Goal: Answer question/provide support: Share knowledge or assist other users

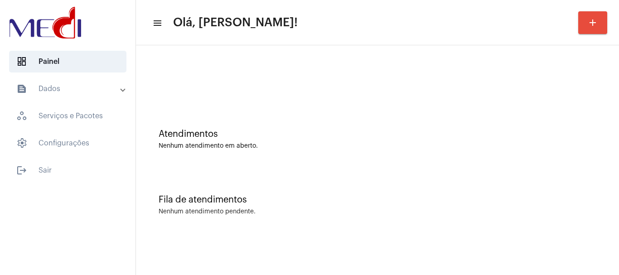
click at [281, 167] on div "Atendimentos Nenhum atendimento em aberto." at bounding box center [377, 135] width 474 height 66
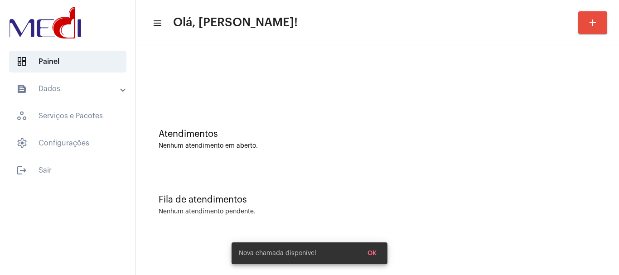
click at [300, 140] on div "Atendimentos Nenhum atendimento em aberto." at bounding box center [378, 139] width 438 height 20
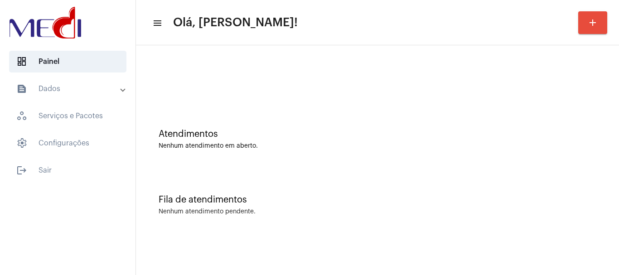
click at [228, 109] on div "Atendimentos Nenhum atendimento em aberto." at bounding box center [377, 135] width 474 height 66
click at [334, 110] on div "Atendimentos Nenhum atendimento em aberto." at bounding box center [377, 135] width 474 height 66
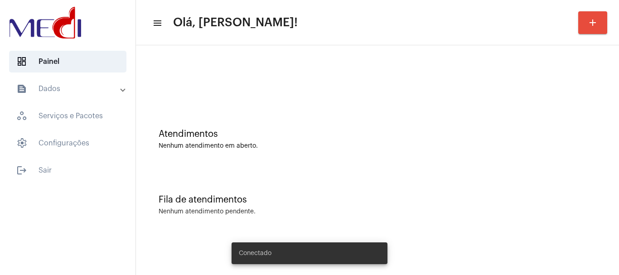
click at [331, 103] on div "Atendimentos Nenhum atendimento em aberto." at bounding box center [377, 135] width 474 height 66
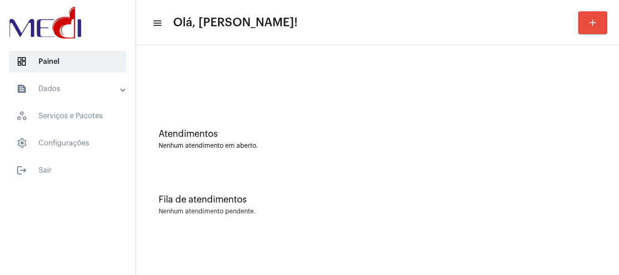
click at [387, 101] on div at bounding box center [377, 76] width 474 height 52
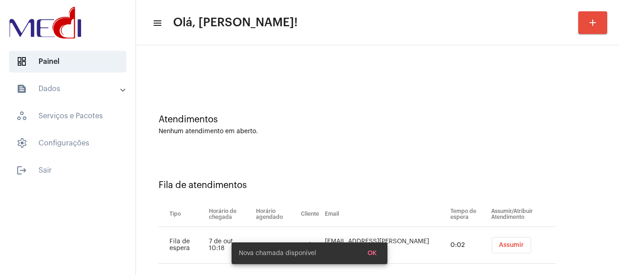
scroll to position [28, 0]
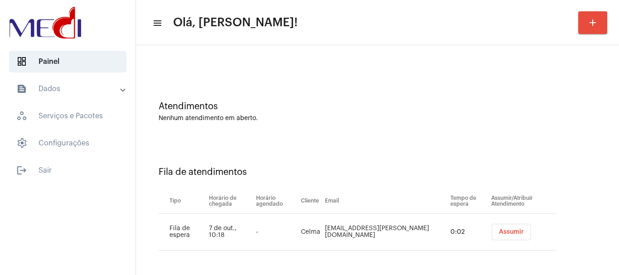
click at [499, 233] on span "Assumir" at bounding box center [511, 232] width 25 height 6
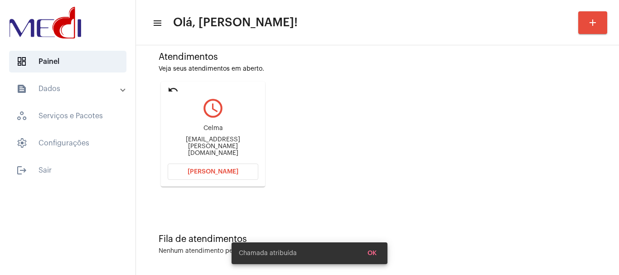
scroll to position [79, 0]
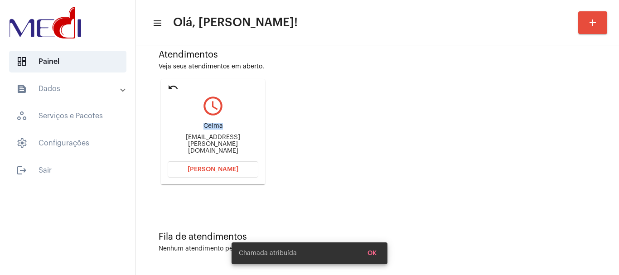
drag, startPoint x: 201, startPoint y: 133, endPoint x: 235, endPoint y: 131, distance: 34.5
click at [235, 130] on div "Celma" at bounding box center [213, 126] width 91 height 7
copy div "Celma"
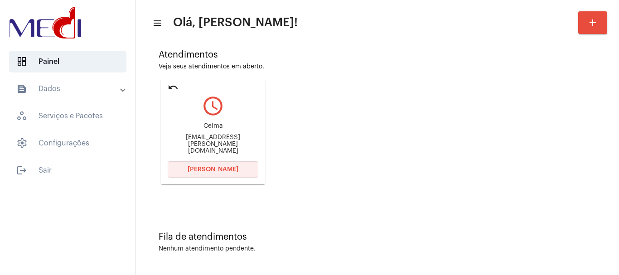
click at [189, 162] on button "Abrir Chamada" at bounding box center [213, 169] width 91 height 16
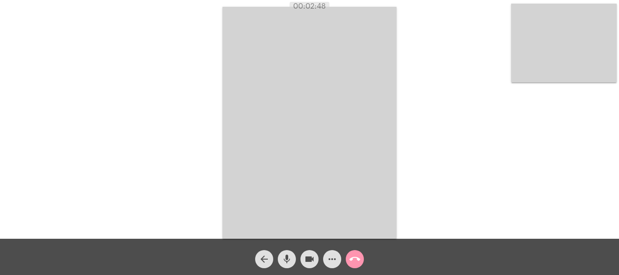
click at [348, 260] on button "call_end" at bounding box center [355, 259] width 18 height 18
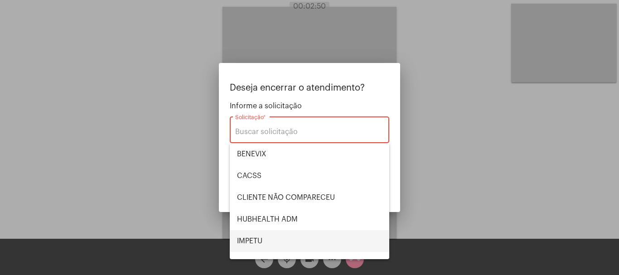
click at [268, 235] on span "IMPETU" at bounding box center [309, 241] width 145 height 22
type input "IMPETU"
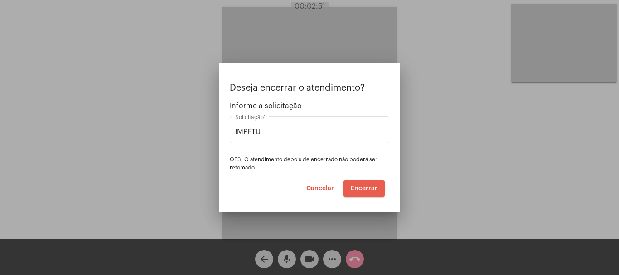
click at [367, 187] on span "Encerrar" at bounding box center [364, 188] width 27 height 6
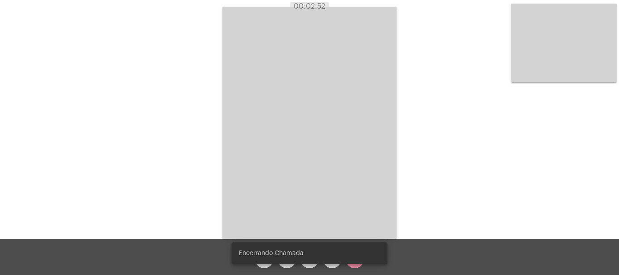
click at [367, 187] on video at bounding box center [309, 123] width 174 height 232
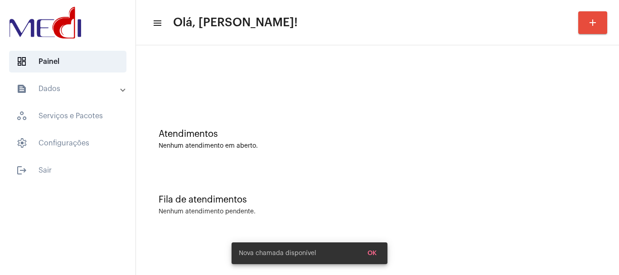
click at [337, 121] on div "Atendimentos Nenhum atendimento em aberto." at bounding box center [377, 135] width 474 height 66
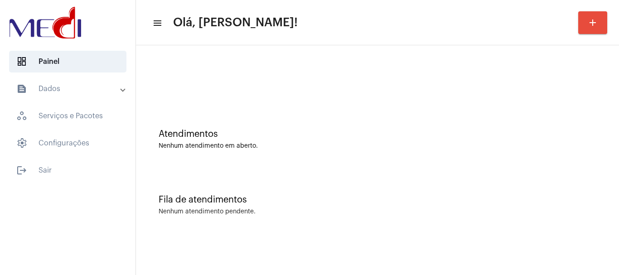
click at [347, 166] on div "Atendimentos Nenhum atendimento em aberto." at bounding box center [377, 135] width 474 height 66
click at [269, 119] on div "Atendimentos Nenhum atendimento em aberto." at bounding box center [377, 135] width 474 height 66
click at [309, 181] on div "Fila de atendimentos Nenhum atendimento pendente." at bounding box center [377, 201] width 474 height 66
click at [231, 112] on div "Atendimentos Nenhum atendimento em aberto." at bounding box center [377, 135] width 474 height 66
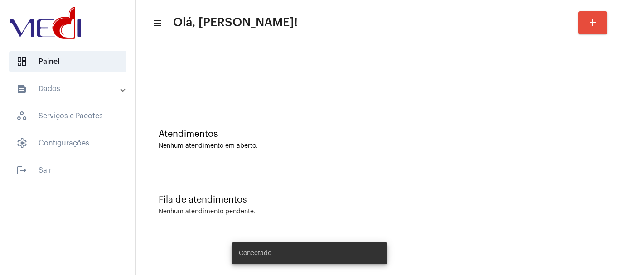
click at [242, 85] on div at bounding box center [377, 76] width 474 height 52
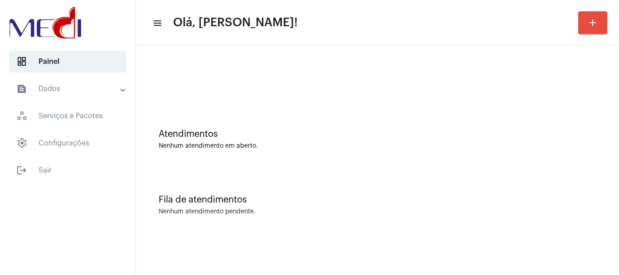
click at [286, 116] on div "Atendimentos Nenhum atendimento em aberto." at bounding box center [377, 135] width 474 height 66
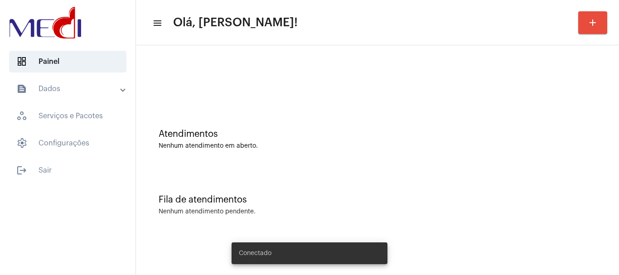
click at [247, 80] on div at bounding box center [378, 80] width 438 height 7
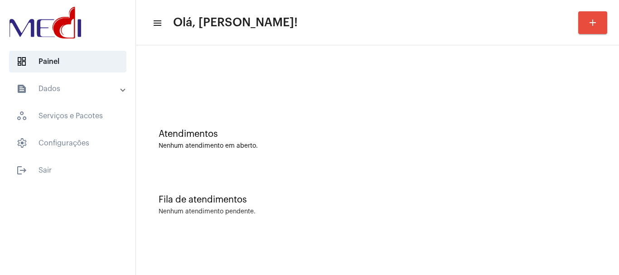
click at [321, 119] on div "Atendimentos Nenhum atendimento em aberto." at bounding box center [377, 135] width 474 height 66
click at [236, 128] on div "Atendimentos Nenhum atendimento em aberto." at bounding box center [377, 135] width 474 height 66
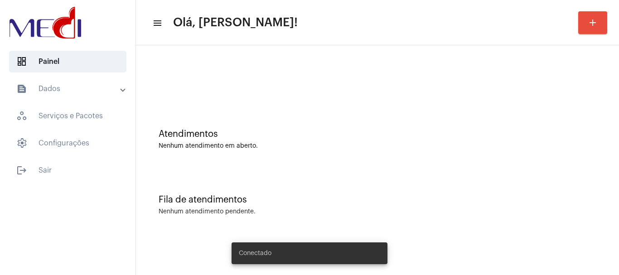
click at [403, 188] on div "Fila de atendimentos Nenhum atendimento pendente." at bounding box center [377, 201] width 474 height 66
click at [316, 159] on div "Atendimentos Nenhum atendimento em aberto." at bounding box center [377, 135] width 474 height 66
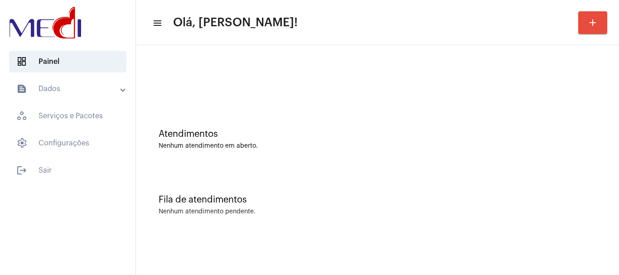
click at [465, 120] on div "Atendimentos Nenhum atendimento em aberto." at bounding box center [377, 135] width 474 height 66
click at [307, 100] on div at bounding box center [377, 76] width 474 height 52
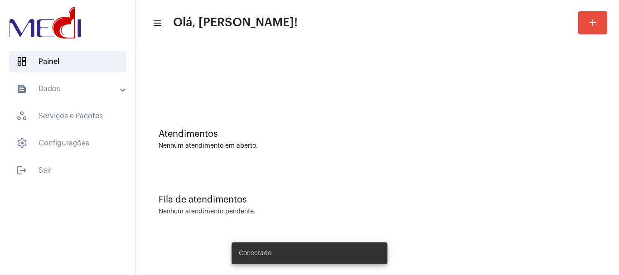
click at [448, 186] on div "Fila de atendimentos Nenhum atendimento pendente." at bounding box center [377, 201] width 474 height 66
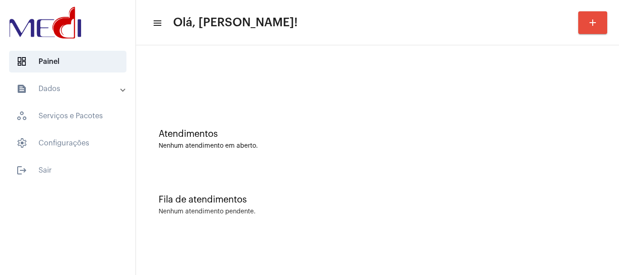
click at [282, 81] on div at bounding box center [377, 76] width 474 height 52
click at [401, 221] on div "Fila de atendimentos Nenhum atendimento pendente." at bounding box center [377, 201] width 474 height 66
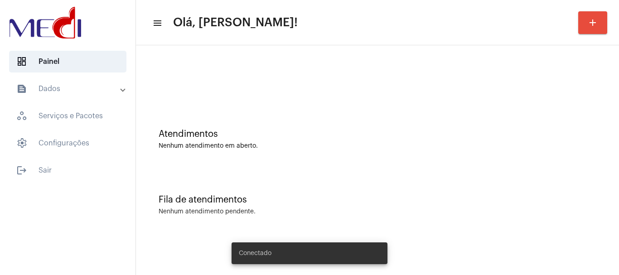
click at [307, 140] on div "Atendimentos Nenhum atendimento em aberto." at bounding box center [378, 139] width 438 height 20
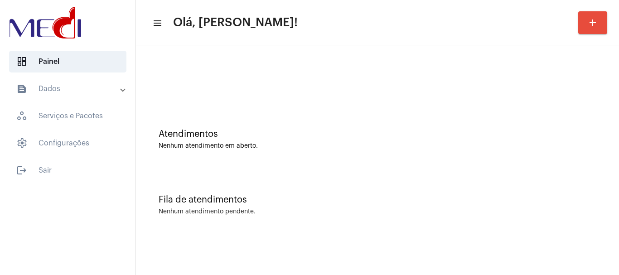
click at [285, 152] on div "Atendimentos Nenhum atendimento em aberto." at bounding box center [377, 135] width 474 height 66
click at [197, 73] on div at bounding box center [377, 76] width 474 height 52
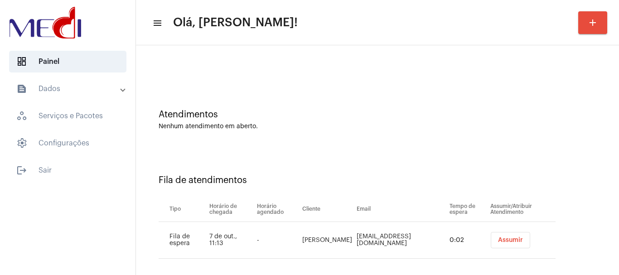
scroll to position [28, 0]
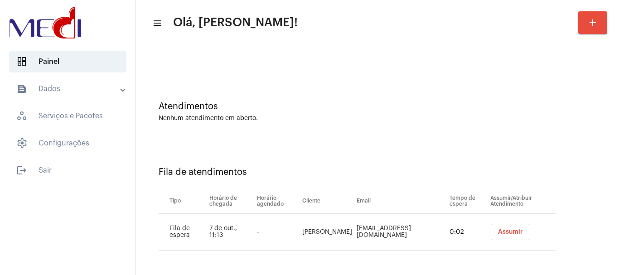
click at [498, 233] on span "Assumir" at bounding box center [510, 232] width 25 height 6
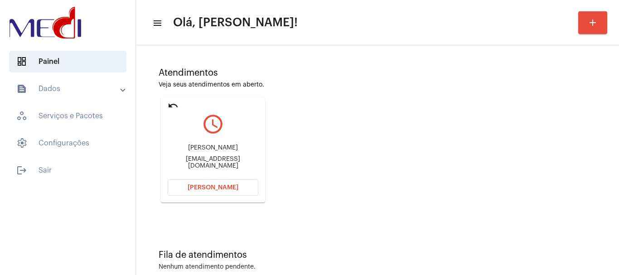
scroll to position [79, 0]
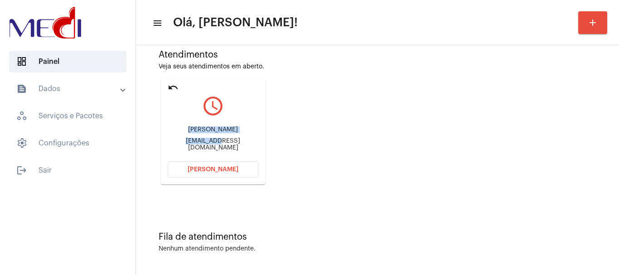
drag, startPoint x: 186, startPoint y: 139, endPoint x: 210, endPoint y: 139, distance: 24.5
click at [210, 139] on div "Maria Silvia msbiagioni@gmail.com" at bounding box center [213, 138] width 91 height 41
click at [190, 120] on div "Maria Silvia msbiagioni@gmail.com" at bounding box center [213, 138] width 91 height 41
drag, startPoint x: 178, startPoint y: 141, endPoint x: 201, endPoint y: 144, distance: 23.7
click at [201, 144] on div "[EMAIL_ADDRESS][DOMAIN_NAME]" at bounding box center [213, 145] width 91 height 14
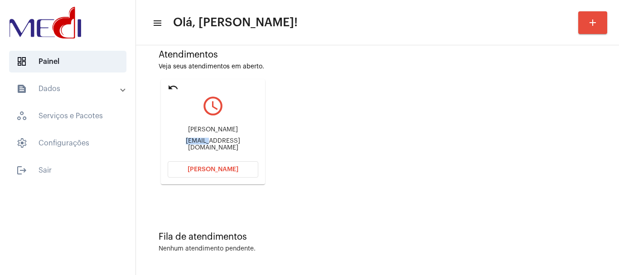
copy div "msbiagi"
click at [500, 219] on div "Fila de atendimentos Nenhum atendimento pendente." at bounding box center [377, 238] width 474 height 66
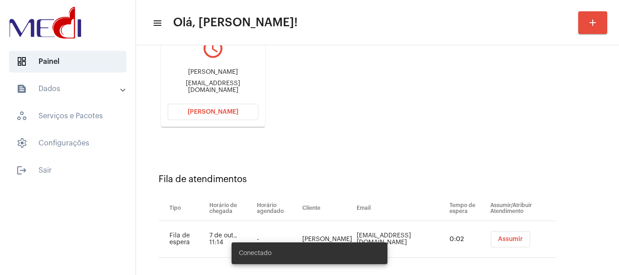
scroll to position [144, 0]
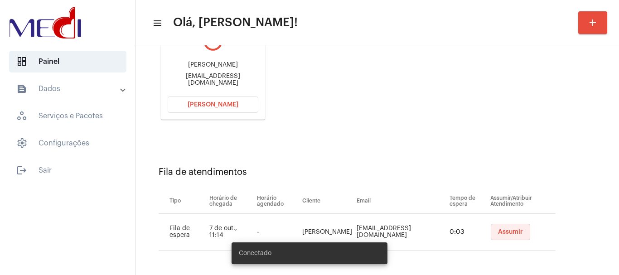
click at [498, 235] on span "Assumir" at bounding box center [510, 232] width 25 height 6
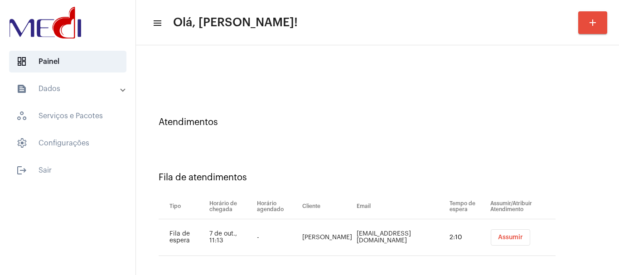
scroll to position [17, 0]
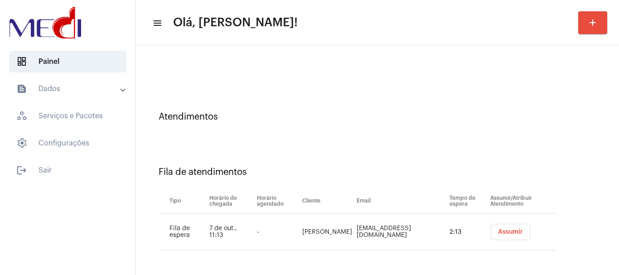
click at [500, 229] on span "Assumir" at bounding box center [510, 232] width 25 height 6
click at [371, 121] on div "Atendimentos" at bounding box center [378, 117] width 438 height 10
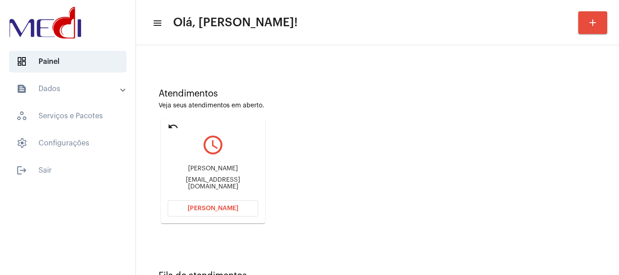
scroll to position [79, 0]
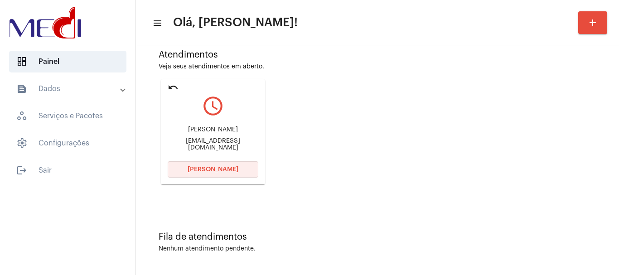
click at [227, 169] on span "[PERSON_NAME]" at bounding box center [213, 169] width 51 height 6
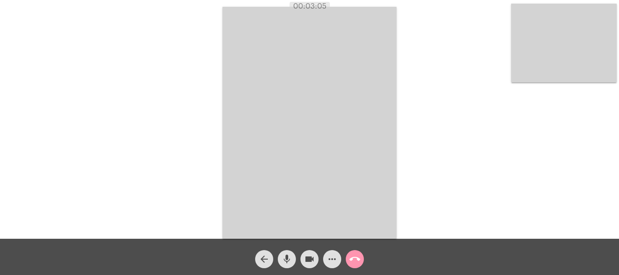
click at [358, 255] on mat-icon "call_end" at bounding box center [354, 259] width 11 height 11
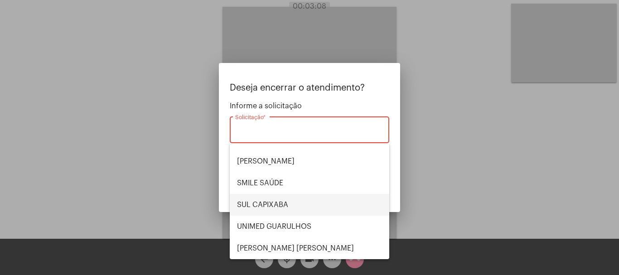
scroll to position [98, 0]
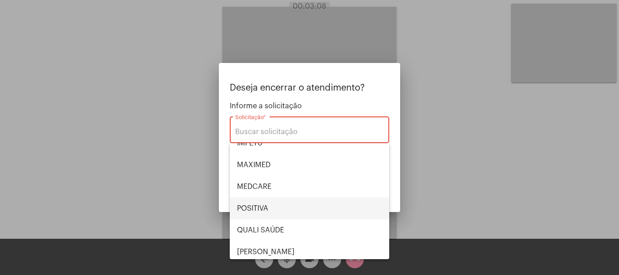
click at [269, 202] on span "POSITIVA" at bounding box center [309, 209] width 145 height 22
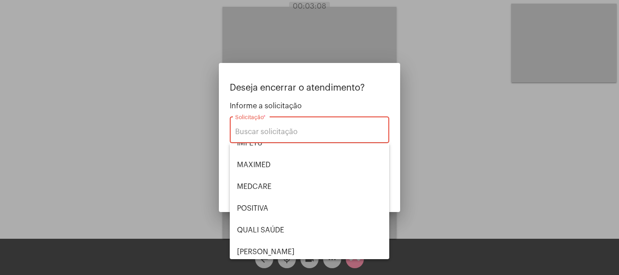
type input "POSITIVA"
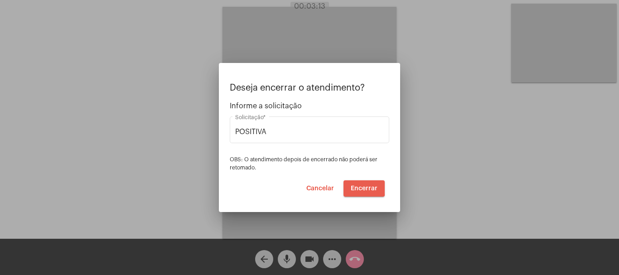
click at [362, 187] on span "Encerrar" at bounding box center [364, 188] width 27 height 6
click at [361, 188] on span "Encerrar" at bounding box center [364, 188] width 27 height 6
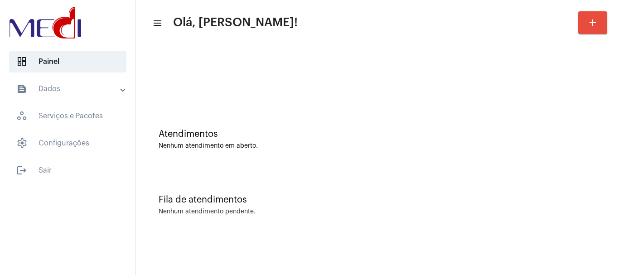
drag, startPoint x: 390, startPoint y: 145, endPoint x: 389, endPoint y: 136, distance: 8.7
click at [390, 145] on div "Nenhum atendimento em aberto." at bounding box center [378, 146] width 438 height 7
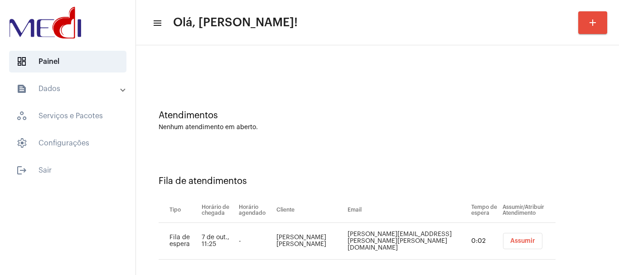
scroll to position [28, 0]
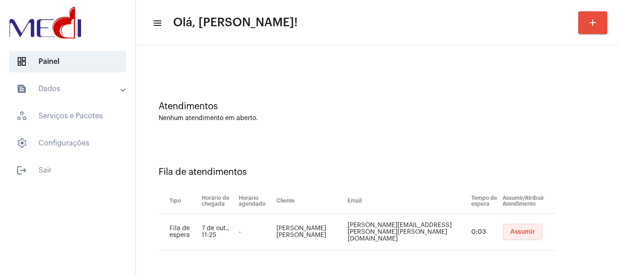
click at [510, 230] on span "Assumir" at bounding box center [522, 232] width 25 height 6
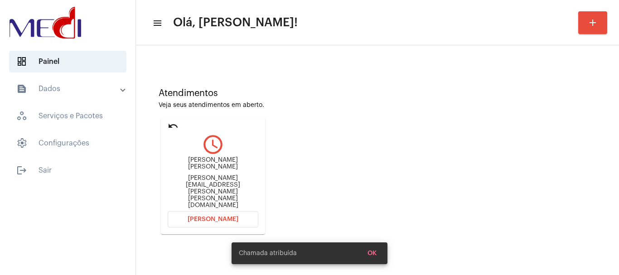
scroll to position [79, 0]
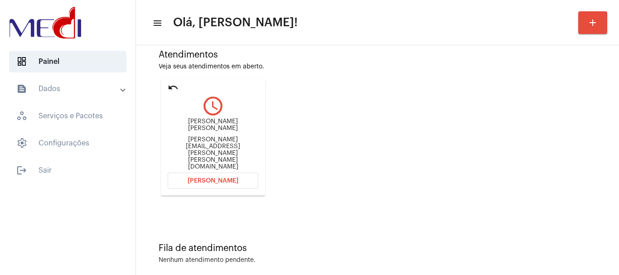
drag, startPoint x: 173, startPoint y: 126, endPoint x: 223, endPoint y: 126, distance: 50.3
click at [223, 126] on div "Giovanna Hiromi Cardoso veronica.tavares.almeida@gmail.com" at bounding box center [213, 144] width 91 height 52
copy div "Giovanna Hirom"
click at [239, 173] on button "[PERSON_NAME]" at bounding box center [213, 181] width 91 height 16
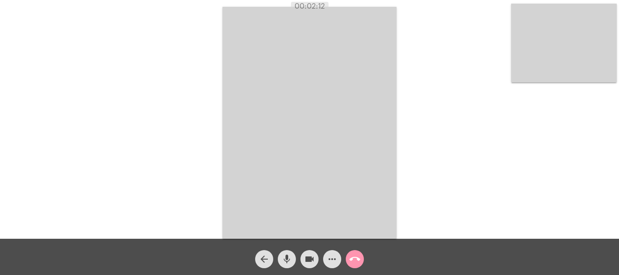
click at [352, 256] on mat-icon "call_end" at bounding box center [354, 259] width 11 height 11
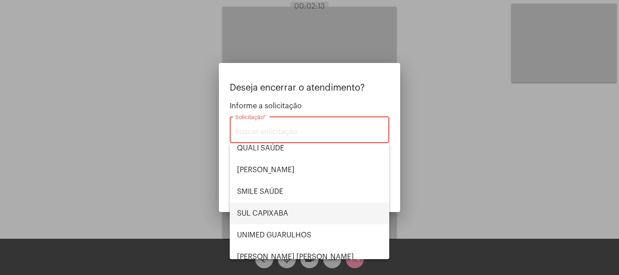
scroll to position [189, 0]
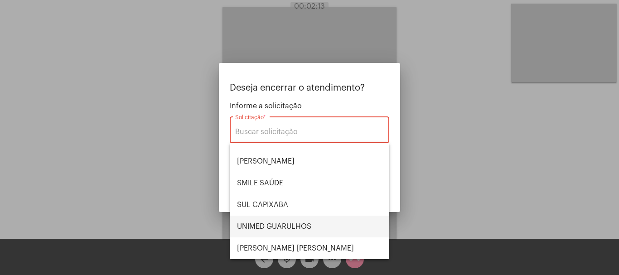
click at [308, 225] on span "UNIMED GUARULHOS" at bounding box center [309, 227] width 145 height 22
type input "UNIMED GUARULHOS"
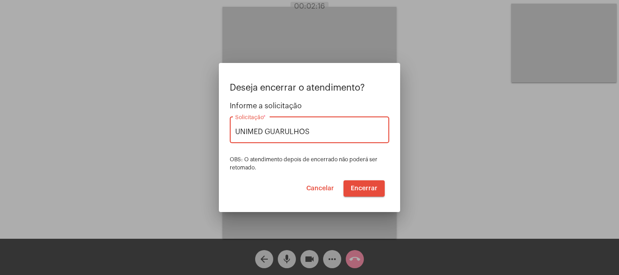
click at [364, 189] on span "Encerrar" at bounding box center [364, 188] width 27 height 6
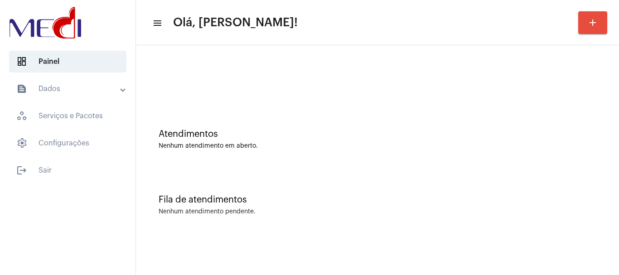
click at [258, 137] on div "Atendimentos" at bounding box center [378, 134] width 438 height 10
click at [241, 160] on div "Atendimentos Nenhum atendimento em aberto." at bounding box center [377, 135] width 474 height 66
click at [383, 230] on div "Fila de atendimentos Nenhum atendimento pendente." at bounding box center [377, 201] width 474 height 66
click at [302, 123] on div "Atendimentos Nenhum atendimento em aberto." at bounding box center [377, 135] width 474 height 66
click at [195, 133] on div "Atendimentos" at bounding box center [378, 134] width 438 height 10
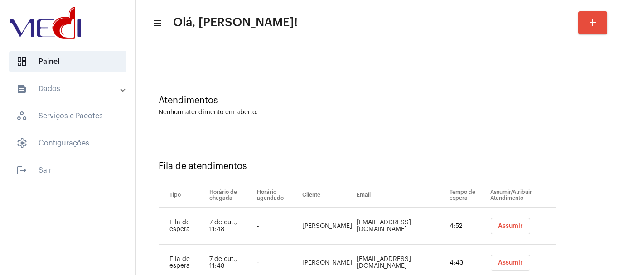
scroll to position [64, 0]
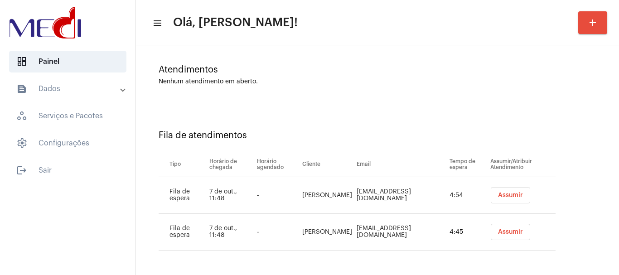
click at [498, 193] on span "Assumir" at bounding box center [510, 195] width 25 height 6
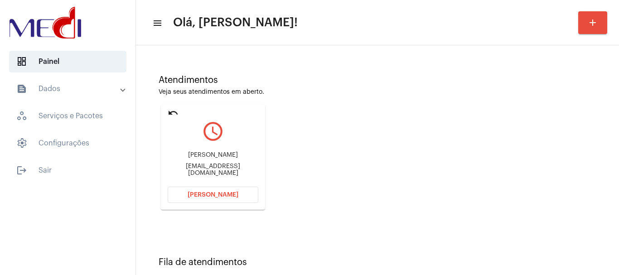
scroll to position [53, 0]
drag, startPoint x: 170, startPoint y: 167, endPoint x: 198, endPoint y: 169, distance: 27.2
click at [198, 169] on div "Rodrigobc26@hotmail.com" at bounding box center [213, 171] width 91 height 14
copy div "Rodrigo"
click at [220, 193] on span "[PERSON_NAME]" at bounding box center [213, 195] width 51 height 6
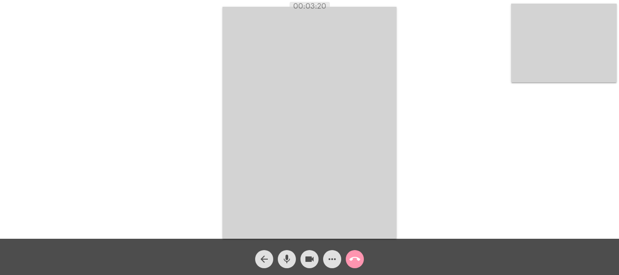
click at [355, 257] on mat-icon "call_end" at bounding box center [354, 259] width 11 height 11
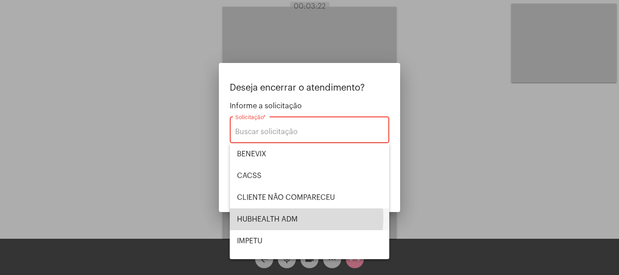
click at [285, 218] on span "HUBHEALTH ADM" at bounding box center [309, 219] width 145 height 22
type input "HUBHEALTH ADM"
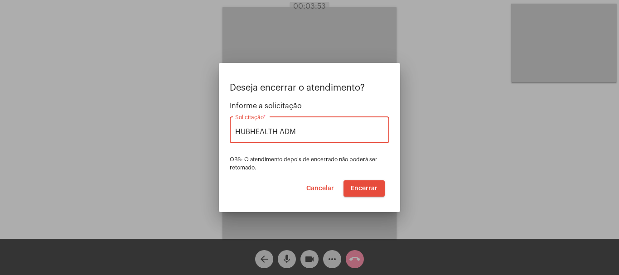
click at [367, 185] on span "Encerrar" at bounding box center [364, 188] width 27 height 6
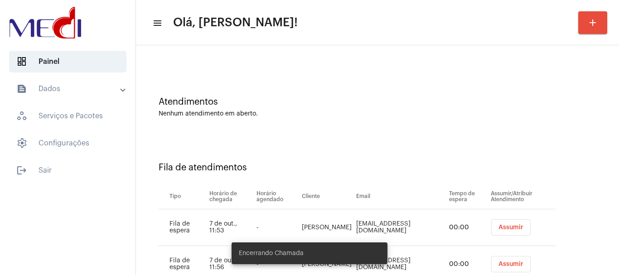
scroll to position [64, 0]
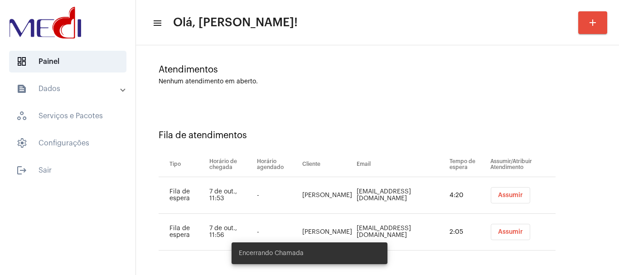
click at [512, 197] on span "Assumir" at bounding box center [510, 195] width 25 height 6
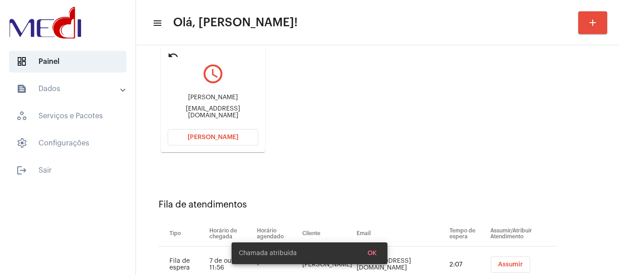
scroll to position [99, 0]
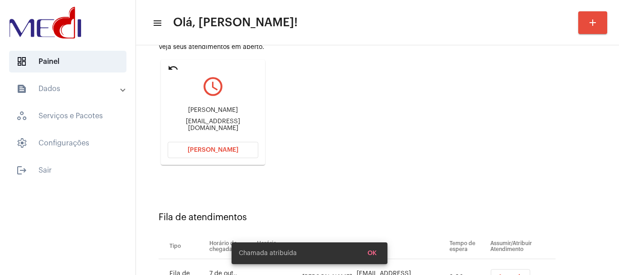
drag, startPoint x: 164, startPoint y: 113, endPoint x: 217, endPoint y: 112, distance: 52.6
click at [217, 112] on mat-card "undo query_builder Nathália Rodrigues de Freitas nathaliarodriguesdefreitas@gma…" at bounding box center [213, 112] width 104 height 105
copy div "Nathália Rodrig"
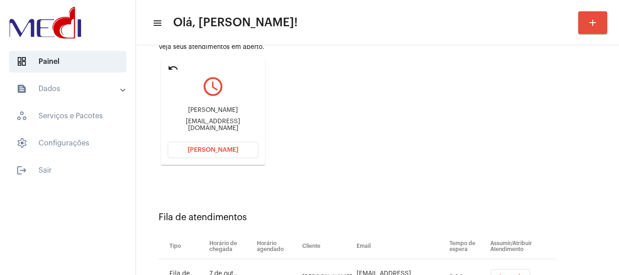
click at [214, 144] on button "[PERSON_NAME]" at bounding box center [213, 150] width 91 height 16
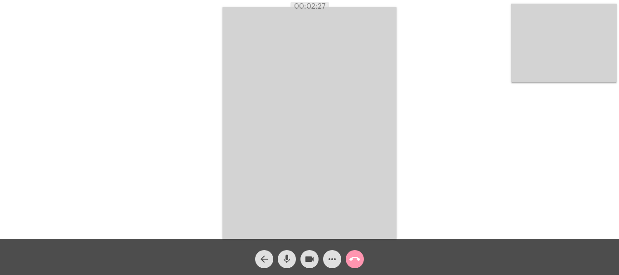
click at [353, 257] on mat-icon "call_end" at bounding box center [354, 259] width 11 height 11
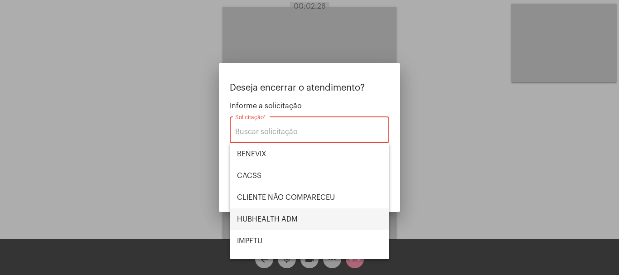
drag, startPoint x: 304, startPoint y: 212, endPoint x: 313, endPoint y: 205, distance: 10.7
click at [305, 211] on span "HUBHEALTH ADM" at bounding box center [309, 219] width 145 height 22
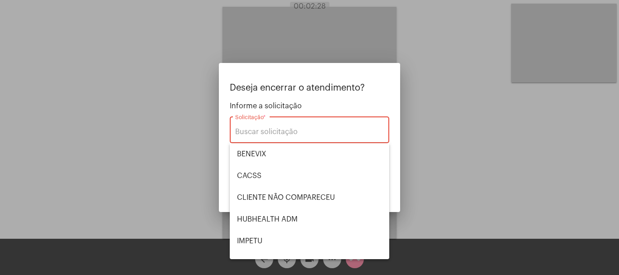
type input "HUBHEALTH ADM"
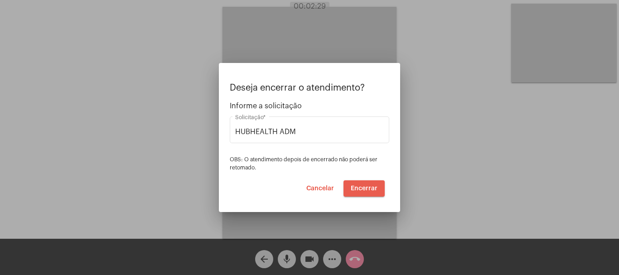
click at [367, 184] on button "Encerrar" at bounding box center [363, 188] width 41 height 16
click at [361, 189] on span "Encerrar" at bounding box center [364, 188] width 27 height 6
click at [361, 189] on video at bounding box center [309, 123] width 174 height 232
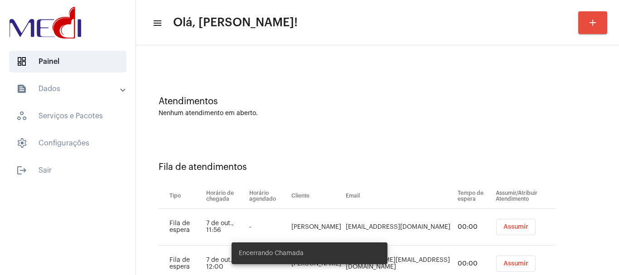
scroll to position [64, 0]
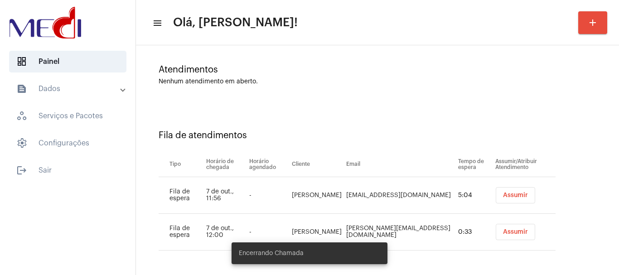
click at [503, 197] on span "Assumir" at bounding box center [515, 195] width 25 height 6
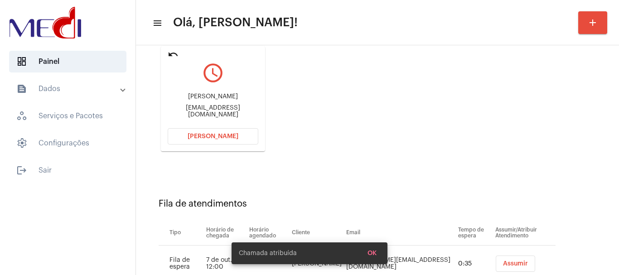
scroll to position [99, 0]
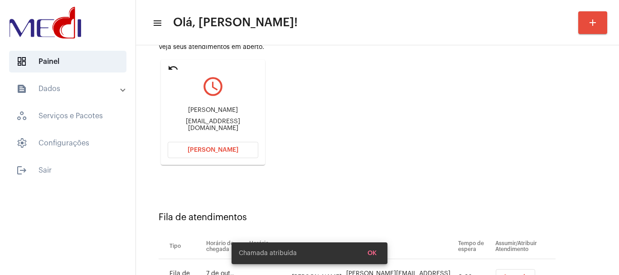
drag, startPoint x: 185, startPoint y: 110, endPoint x: 235, endPoint y: 111, distance: 50.3
click at [235, 111] on div "Júlio César Pavan juliocesarpavan@gmail.com" at bounding box center [213, 119] width 91 height 41
copy div "Júlio César Pava"
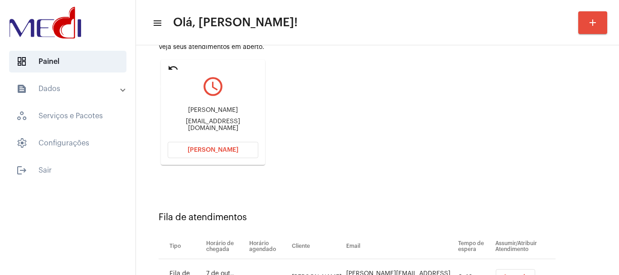
click at [169, 65] on mat-icon "undo" at bounding box center [173, 68] width 11 height 11
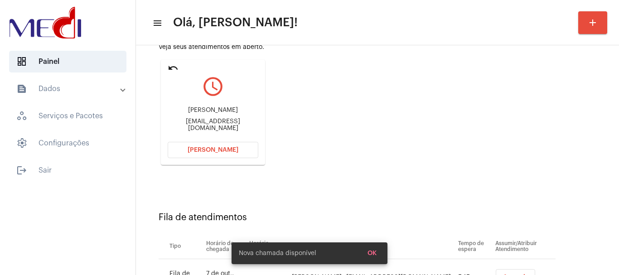
scroll to position [64, 0]
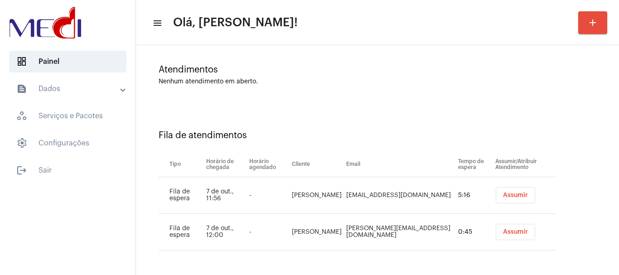
click at [510, 231] on span "Assumir" at bounding box center [515, 232] width 25 height 6
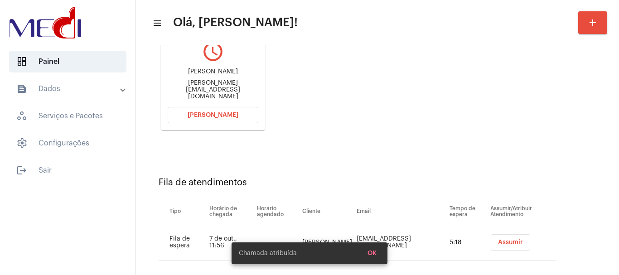
scroll to position [136, 0]
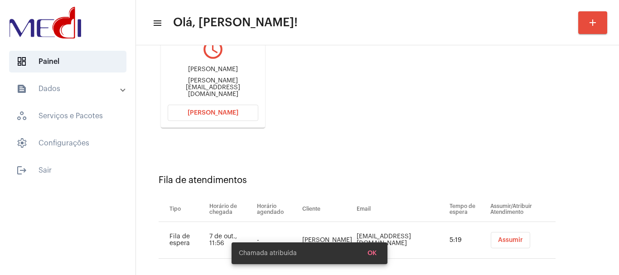
drag, startPoint x: 188, startPoint y: 75, endPoint x: 245, endPoint y: 73, distance: 57.1
click at [245, 73] on div "Admilson Silva Suely.martinsmorais@hotmail.com" at bounding box center [213, 82] width 91 height 41
copy div "Admilson Silva"
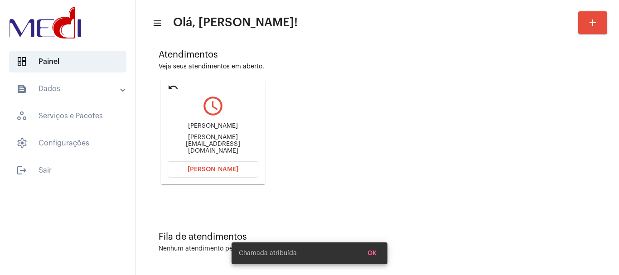
scroll to position [79, 0]
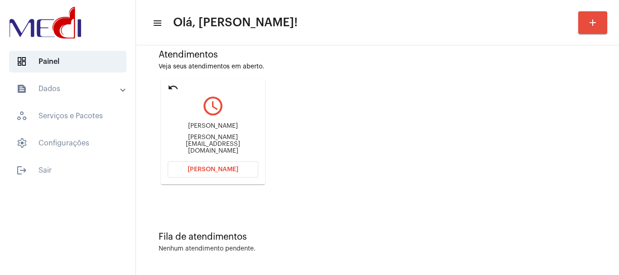
click at [218, 162] on button "[PERSON_NAME]" at bounding box center [213, 169] width 91 height 16
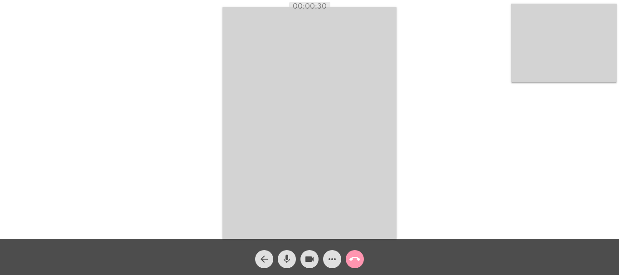
click at [343, 262] on div "more_horiz" at bounding box center [332, 257] width 23 height 23
click at [330, 260] on mat-icon "more_horiz" at bounding box center [332, 259] width 11 height 11
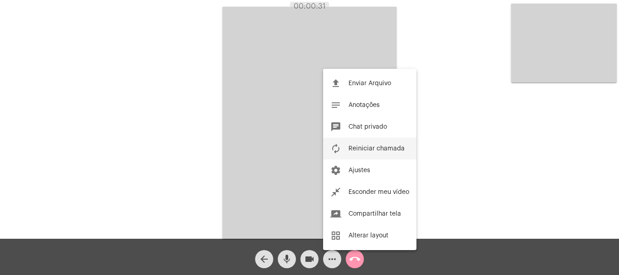
click at [361, 147] on span "Reiniciar chamada" at bounding box center [376, 148] width 56 height 6
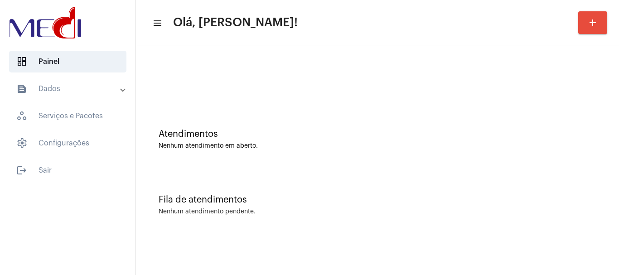
click at [291, 208] on div "Fila de atendimentos Nenhum atendimento pendente." at bounding box center [377, 201] width 474 height 66
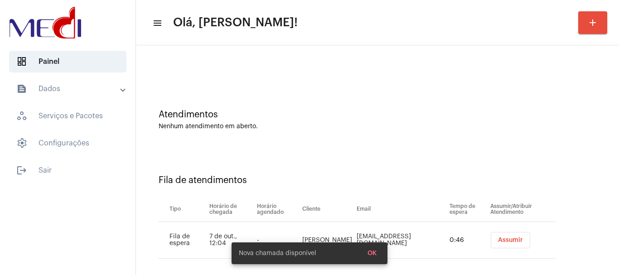
scroll to position [28, 0]
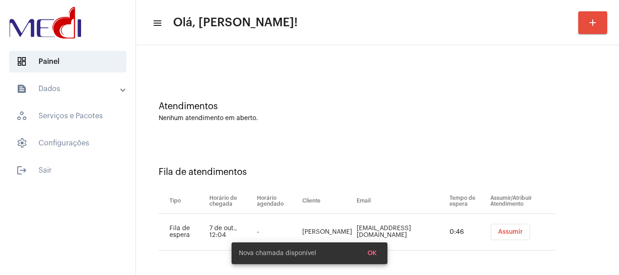
click at [491, 228] on button "Assumir" at bounding box center [510, 232] width 39 height 16
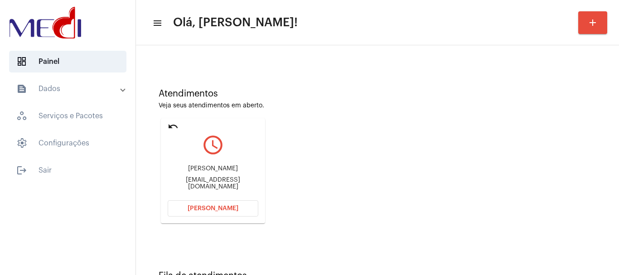
scroll to position [79, 0]
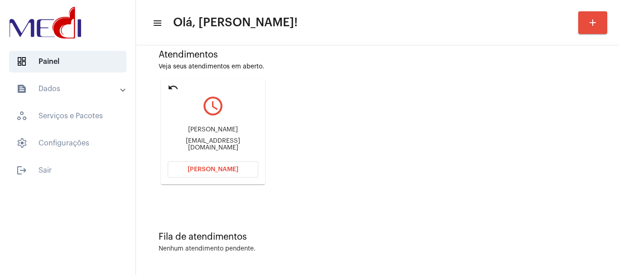
click at [219, 174] on button "[PERSON_NAME]" at bounding box center [213, 169] width 91 height 16
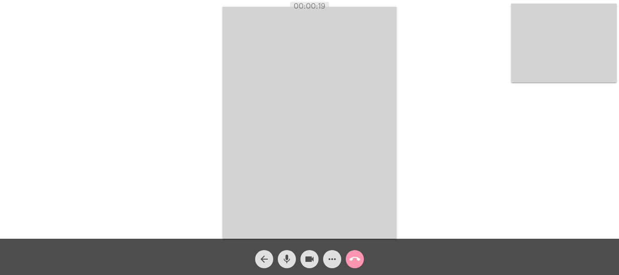
click at [289, 255] on mat-icon "mic" at bounding box center [286, 259] width 11 height 11
click at [359, 258] on mat-icon "call_end" at bounding box center [354, 259] width 11 height 11
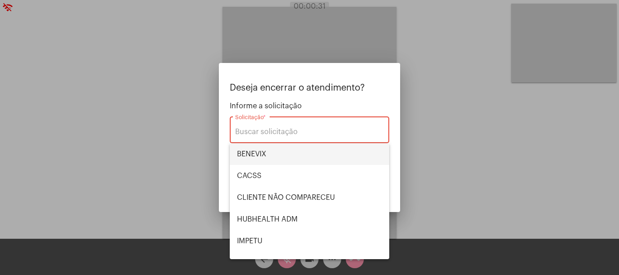
click at [280, 155] on span "BENEVIX" at bounding box center [309, 154] width 145 height 22
type input "BENEVIX"
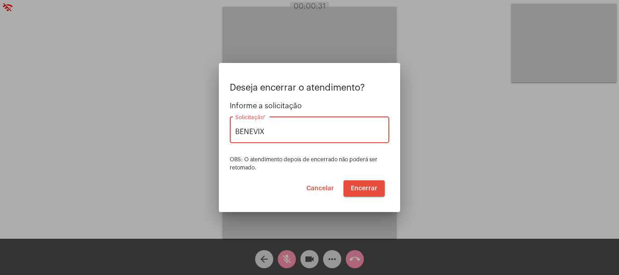
click at [355, 181] on button "Encerrar" at bounding box center [363, 188] width 41 height 16
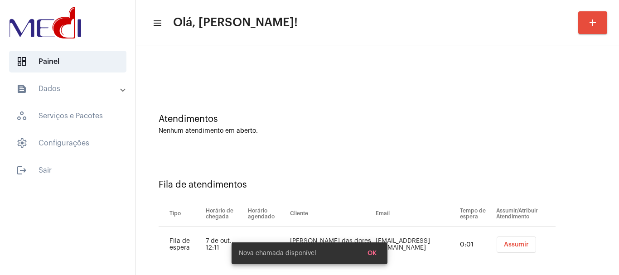
scroll to position [28, 0]
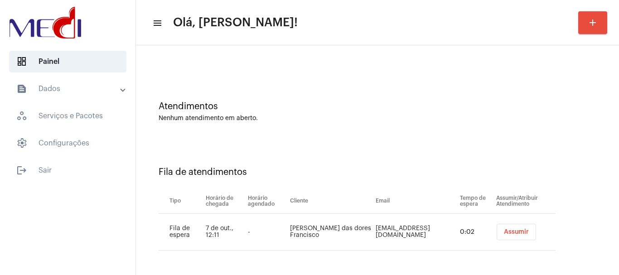
click at [505, 233] on span "Assumir" at bounding box center [516, 232] width 25 height 6
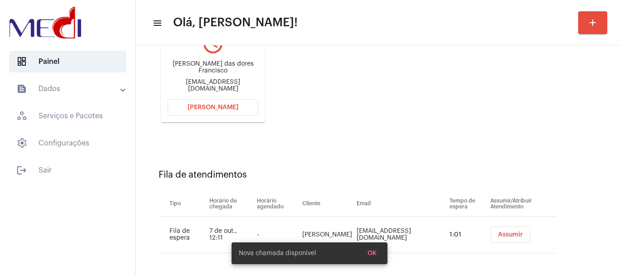
scroll to position [144, 0]
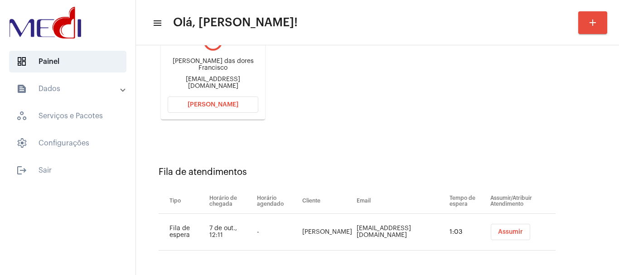
drag, startPoint x: 311, startPoint y: 229, endPoint x: 335, endPoint y: 235, distance: 24.8
click at [335, 235] on tr "Fila de espera 7 de out., 12:11 - Maria José Olegário da Silva Mariaj.lia@hotma…" at bounding box center [357, 232] width 397 height 37
drag, startPoint x: 174, startPoint y: 63, endPoint x: 254, endPoint y: 69, distance: 79.5
click at [254, 69] on div "Maria das dores Francisco halaianner@gmail.com" at bounding box center [213, 73] width 91 height 41
copy div "Maria das dores Francisco"
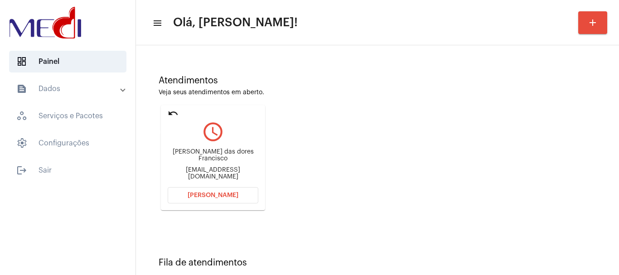
click at [172, 114] on mat-icon "undo" at bounding box center [173, 113] width 11 height 11
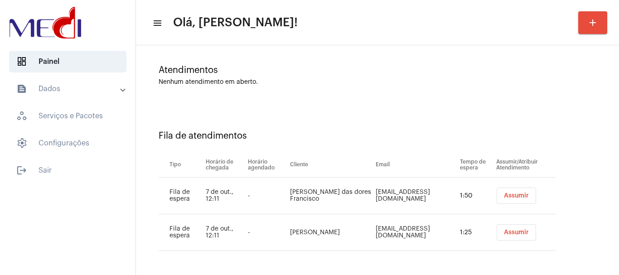
scroll to position [64, 0]
click at [499, 235] on button "Assumir" at bounding box center [516, 232] width 39 height 16
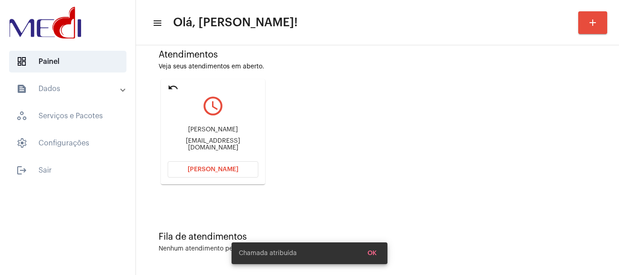
scroll to position [0, 0]
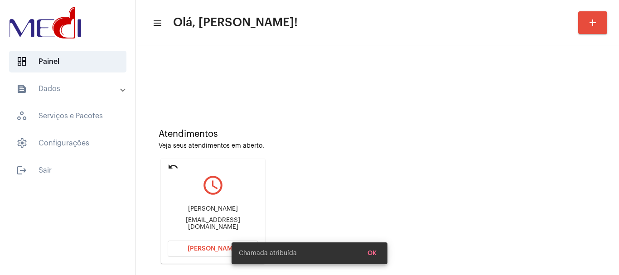
drag, startPoint x: 167, startPoint y: 60, endPoint x: 244, endPoint y: 72, distance: 77.9
click at [355, 126] on div "Atendimentos Veja seus atendimentos em aberto. undo query_builder Maria José Ol…" at bounding box center [377, 193] width 474 height 182
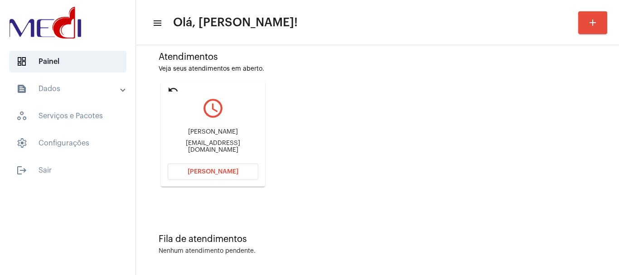
scroll to position [79, 0]
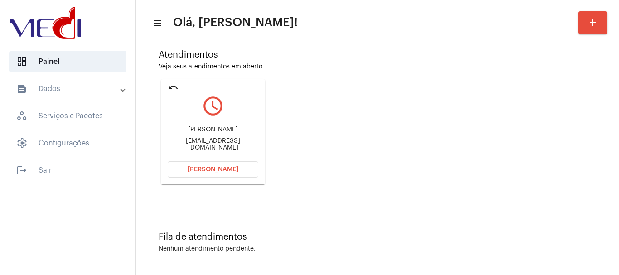
drag, startPoint x: 171, startPoint y: 131, endPoint x: 239, endPoint y: 132, distance: 67.5
click at [239, 132] on div "Maria José Olegário da Silva" at bounding box center [213, 129] width 91 height 7
click at [198, 171] on span "[PERSON_NAME]" at bounding box center [213, 169] width 51 height 6
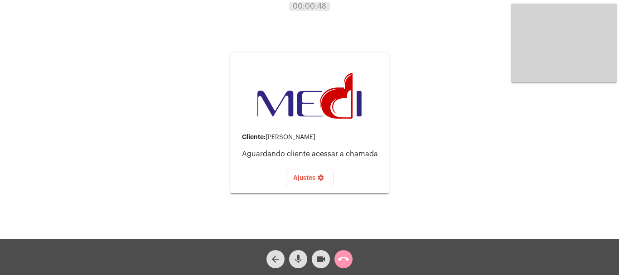
click at [343, 260] on mat-icon "call_end" at bounding box center [343, 259] width 11 height 11
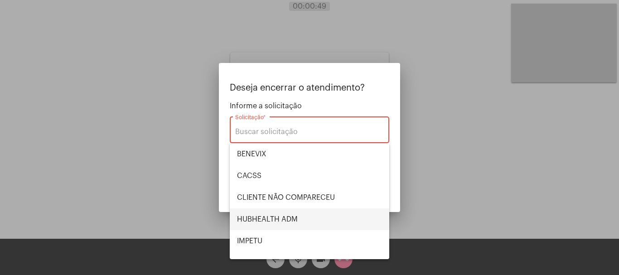
click at [269, 220] on span "HUBHEALTH ADM" at bounding box center [309, 219] width 145 height 22
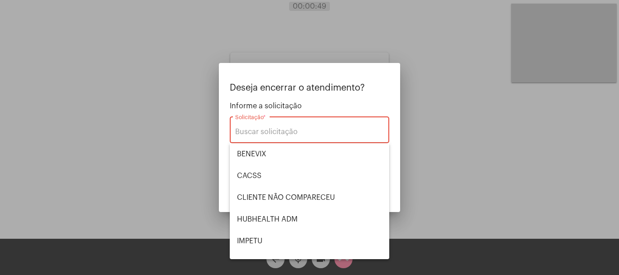
type input "HUBHEALTH ADM"
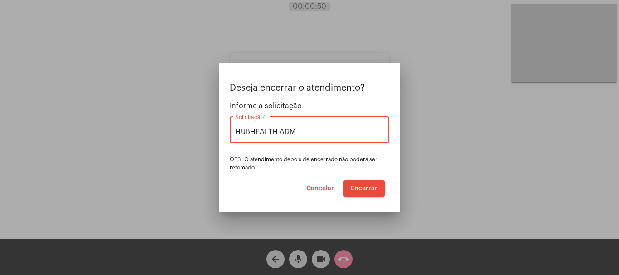
click at [366, 188] on span "Encerrar" at bounding box center [364, 188] width 27 height 6
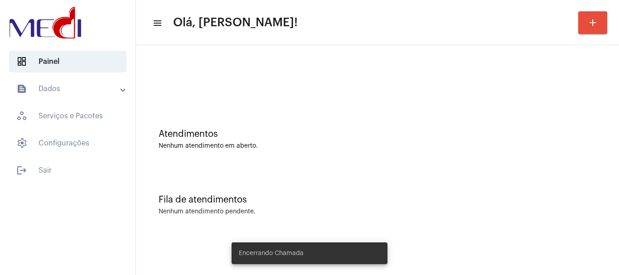
click at [263, 73] on div at bounding box center [377, 76] width 474 height 52
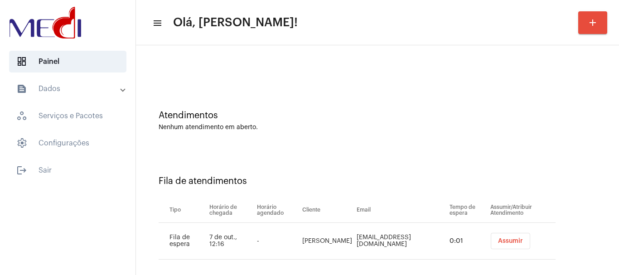
scroll to position [28, 0]
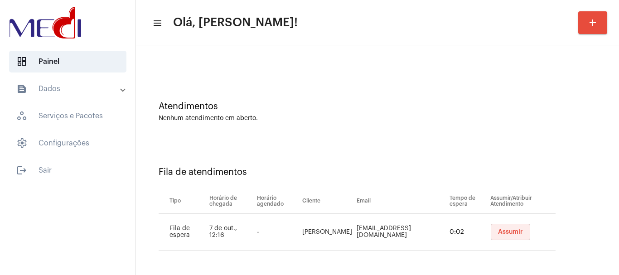
click at [508, 234] on span "Assumir" at bounding box center [510, 232] width 25 height 6
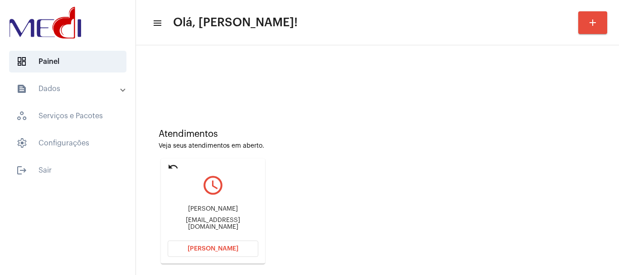
scroll to position [79, 0]
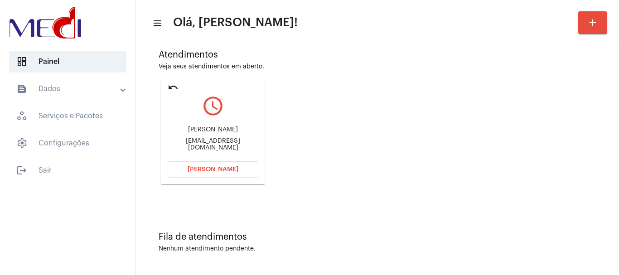
click at [209, 175] on button "Abrir Chamada" at bounding box center [213, 169] width 91 height 16
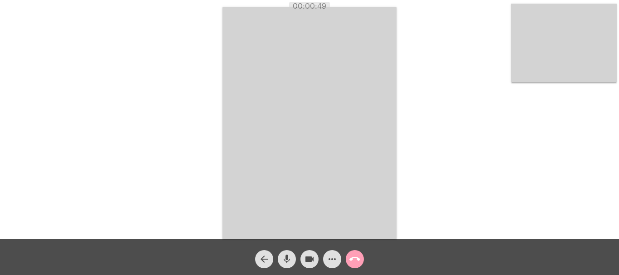
click at [348, 261] on button "call_end" at bounding box center [355, 259] width 18 height 18
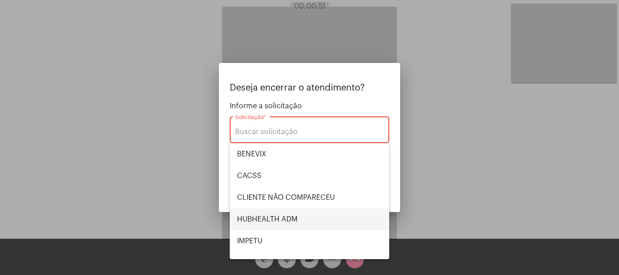
click at [273, 218] on span "HUBHEALTH ADM" at bounding box center [309, 219] width 145 height 22
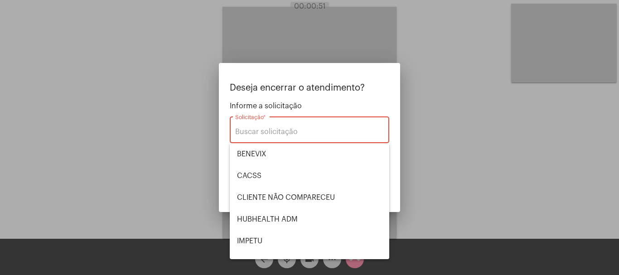
type input "HUBHEALTH ADM"
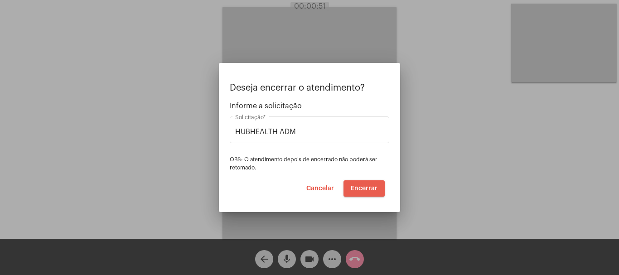
click at [359, 186] on span "Encerrar" at bounding box center [364, 188] width 27 height 6
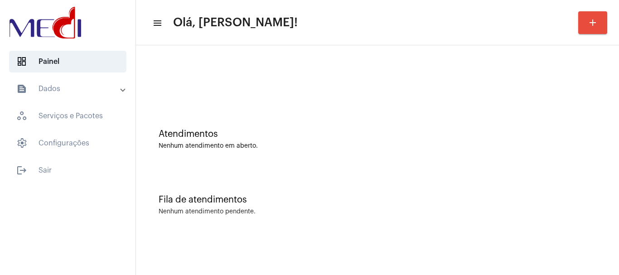
click at [301, 180] on div "Fila de atendimentos Nenhum atendimento pendente." at bounding box center [377, 201] width 474 height 66
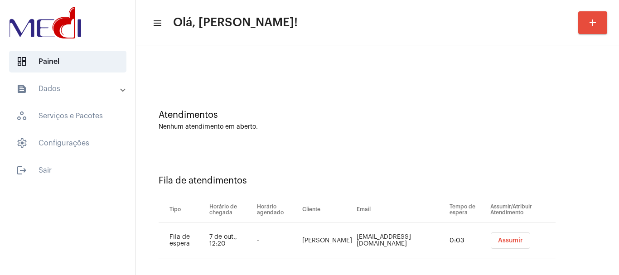
scroll to position [28, 0]
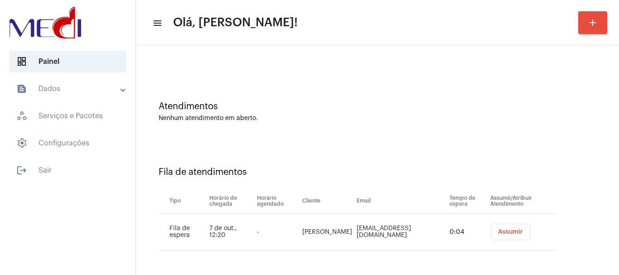
click at [508, 232] on span "Assumir" at bounding box center [510, 232] width 25 height 6
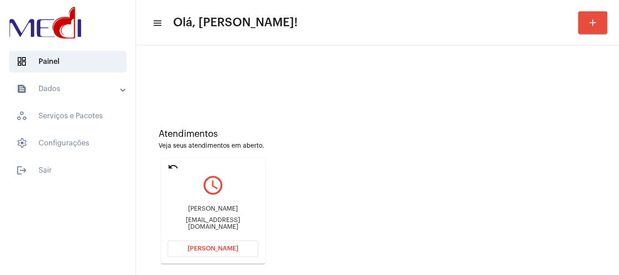
scroll to position [79, 0]
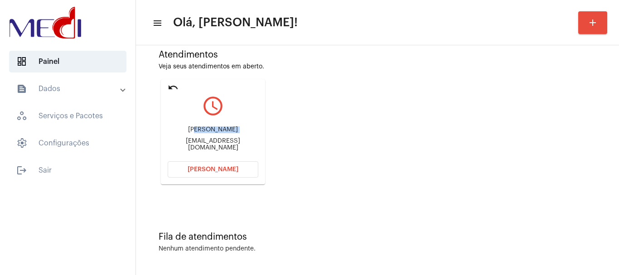
drag, startPoint x: 172, startPoint y: 143, endPoint x: 211, endPoint y: 138, distance: 39.3
click at [211, 138] on div "[PERSON_NAME] [PERSON_NAME][EMAIL_ADDRESS][DOMAIN_NAME]" at bounding box center [213, 138] width 91 height 41
click at [205, 149] on div "[PERSON_NAME] [PERSON_NAME][EMAIL_ADDRESS][DOMAIN_NAME]" at bounding box center [213, 138] width 91 height 41
drag, startPoint x: 164, startPoint y: 144, endPoint x: 208, endPoint y: 141, distance: 44.9
click at [208, 141] on mat-card "undo query_builder [PERSON_NAME] [PERSON_NAME][EMAIL_ADDRESS][DOMAIN_NAME] [PER…" at bounding box center [213, 131] width 104 height 105
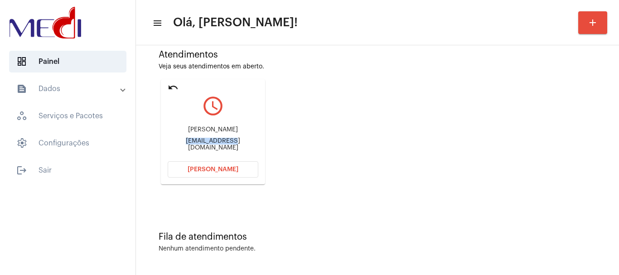
copy div "delbellarevest"
click at [211, 173] on button "[PERSON_NAME]" at bounding box center [213, 169] width 91 height 16
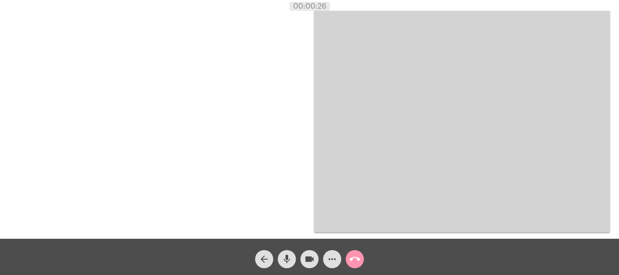
click at [361, 259] on button "call_end" at bounding box center [355, 259] width 18 height 18
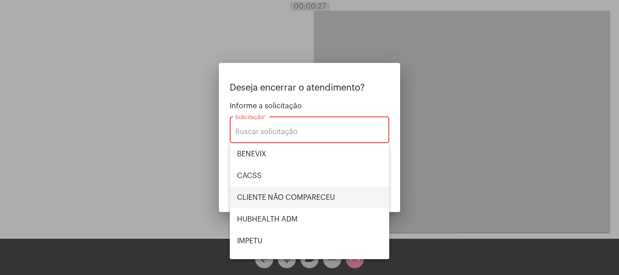
click at [314, 196] on span "CLIENTE NÃO COMPARECEU" at bounding box center [309, 198] width 145 height 22
type input "CLIENTE NÃO COMPARECEU"
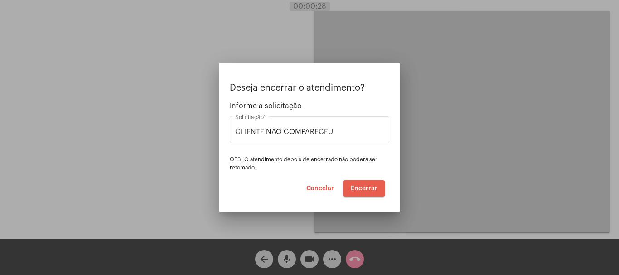
click at [359, 189] on span "Encerrar" at bounding box center [364, 188] width 27 height 6
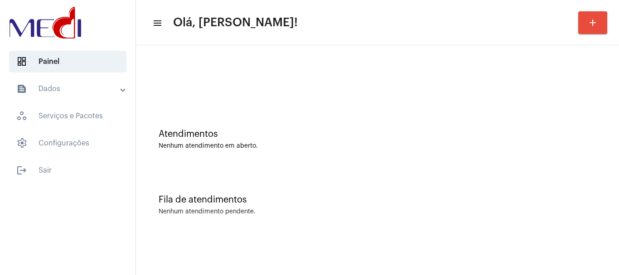
click at [302, 166] on div "Atendimentos Nenhum atendimento em aberto." at bounding box center [377, 135] width 474 height 66
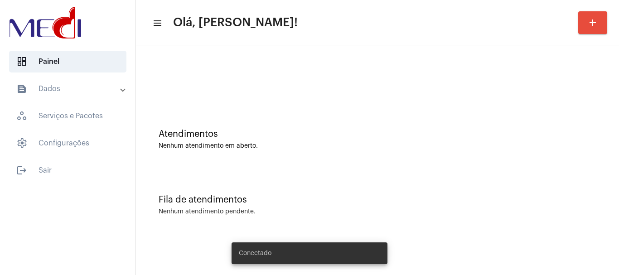
click at [322, 132] on div "Atendimentos" at bounding box center [378, 134] width 438 height 10
click at [357, 111] on div "Atendimentos Nenhum atendimento em aberto." at bounding box center [377, 135] width 474 height 66
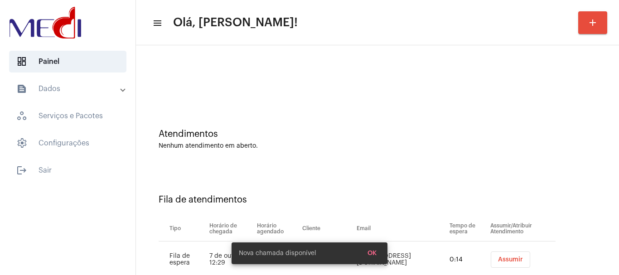
scroll to position [28, 0]
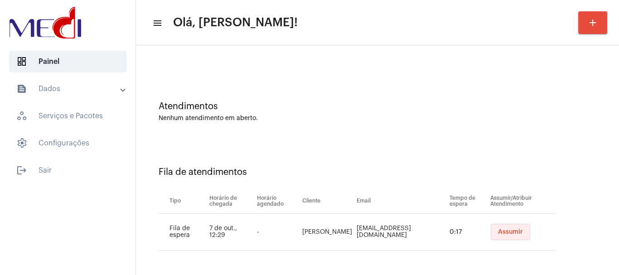
click at [498, 234] on span "Assumir" at bounding box center [510, 232] width 25 height 6
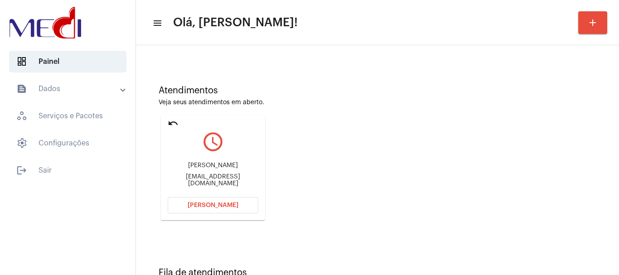
scroll to position [79, 0]
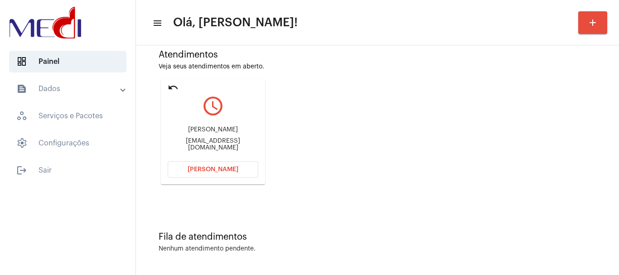
click at [201, 130] on div "marcus delbellarevestimentos@gmail.com" at bounding box center [213, 138] width 91 height 41
drag, startPoint x: 165, startPoint y: 139, endPoint x: 208, endPoint y: 146, distance: 43.2
click at [208, 146] on mat-card "undo query_builder marcus delbellarevestimentos@gmail.com Abrir Chamada" at bounding box center [213, 131] width 104 height 105
copy div "delbellareves"
click at [195, 169] on span "Abrir Chamada" at bounding box center [213, 169] width 51 height 6
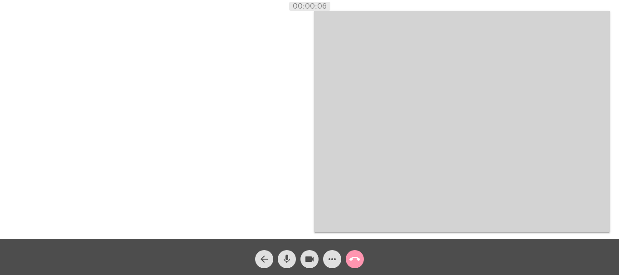
click at [354, 257] on mat-icon "call_end" at bounding box center [354, 259] width 11 height 11
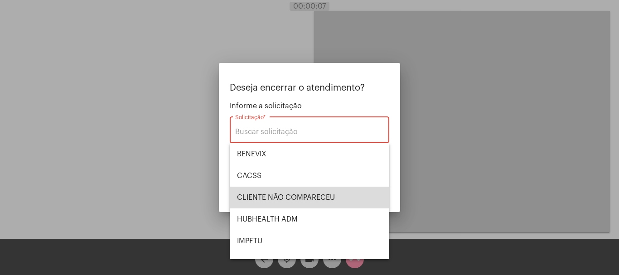
click at [317, 195] on span "CLIENTE NÃO COMPARECEU" at bounding box center [309, 198] width 145 height 22
type input "CLIENTE NÃO COMPARECEU"
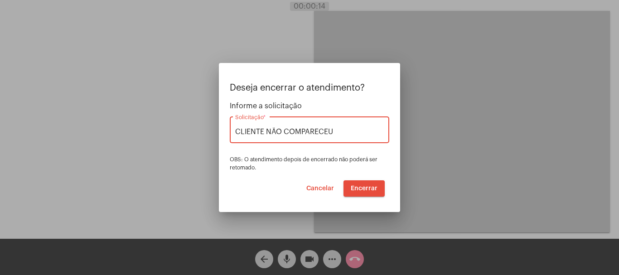
click at [354, 184] on button "Encerrar" at bounding box center [363, 188] width 41 height 16
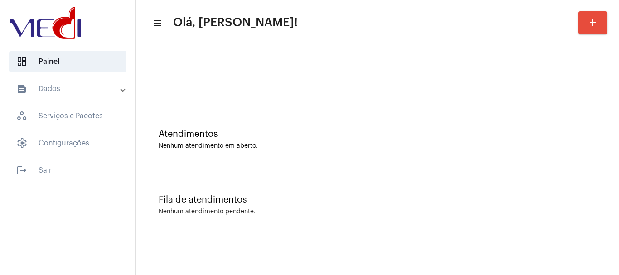
click at [290, 139] on div "Atendimentos Nenhum atendimento em aberto." at bounding box center [378, 139] width 438 height 20
drag, startPoint x: 335, startPoint y: 122, endPoint x: 330, endPoint y: 115, distance: 8.8
click at [334, 122] on div "Atendimentos Nenhum atendimento em aberto." at bounding box center [377, 135] width 474 height 66
click at [343, 133] on div "Atendimentos" at bounding box center [378, 134] width 438 height 10
click at [308, 157] on div "Atendimentos Nenhum atendimento em aberto." at bounding box center [377, 135] width 474 height 66
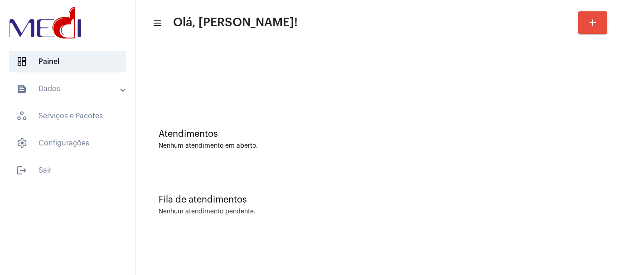
click at [273, 145] on div "Nenhum atendimento em aberto." at bounding box center [378, 146] width 438 height 7
click at [248, 161] on div "Atendimentos Nenhum atendimento em aberto." at bounding box center [377, 135] width 474 height 66
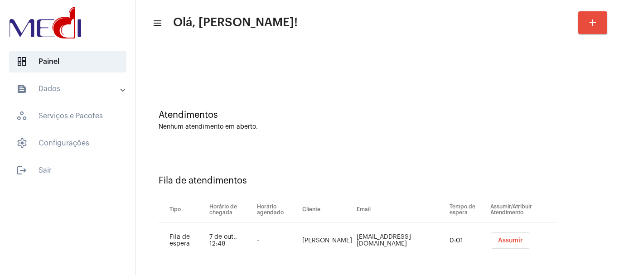
scroll to position [28, 0]
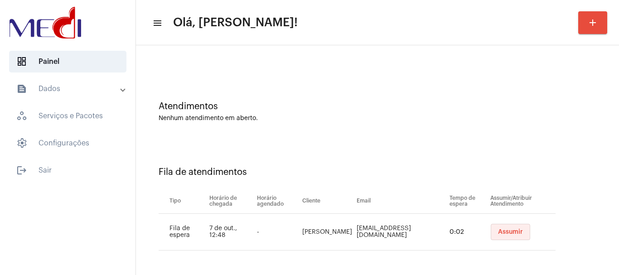
click at [498, 234] on span "Assumir" at bounding box center [510, 232] width 25 height 6
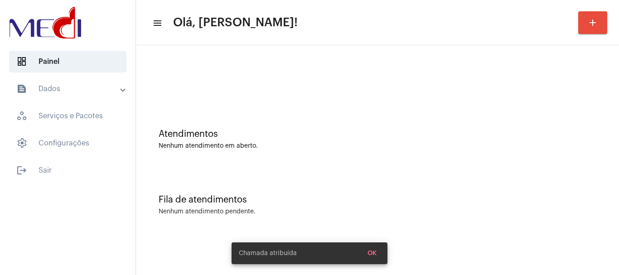
scroll to position [0, 0]
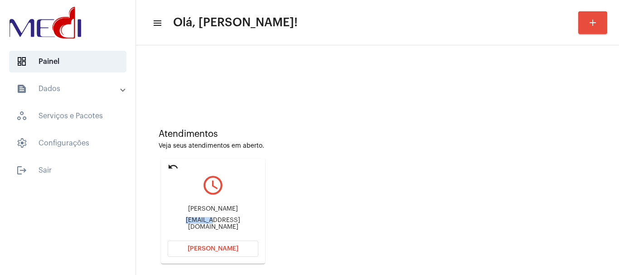
drag, startPoint x: 172, startPoint y: 222, endPoint x: 209, endPoint y: 223, distance: 36.7
click at [209, 223] on div "Mcardamoni@gmail.com" at bounding box center [213, 224] width 91 height 14
copy div "Mcardamo"
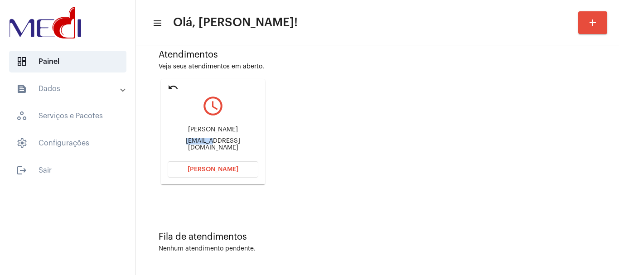
click at [216, 171] on span "[PERSON_NAME]" at bounding box center [213, 169] width 51 height 6
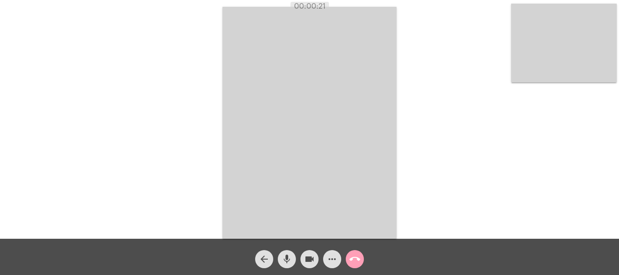
click at [352, 261] on mat-icon "call_end" at bounding box center [354, 259] width 11 height 11
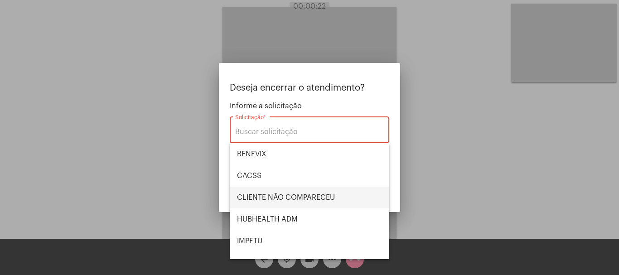
click at [302, 199] on span "CLIENTE NÃO COMPARECEU" at bounding box center [309, 198] width 145 height 22
type input "CLIENTE NÃO COMPARECEU"
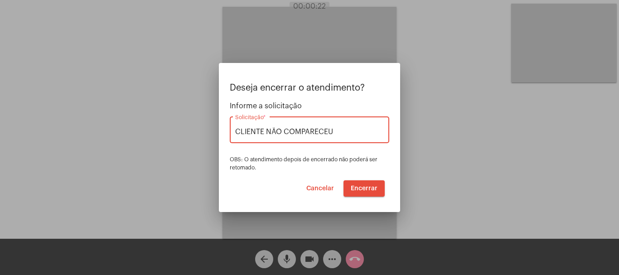
click at [367, 185] on span "Encerrar" at bounding box center [364, 188] width 27 height 6
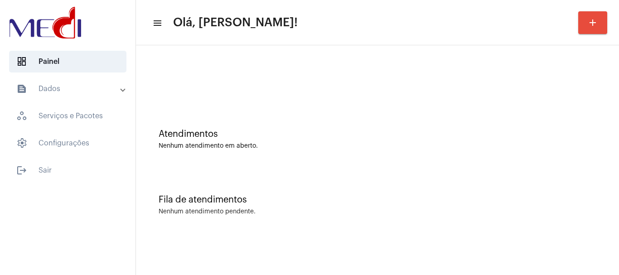
click at [280, 171] on div "Fila de atendimentos Nenhum atendimento pendente." at bounding box center [377, 201] width 474 height 66
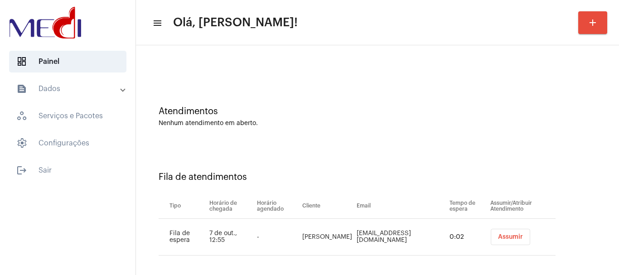
scroll to position [28, 0]
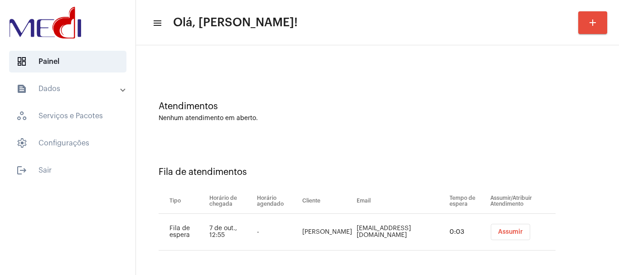
click at [498, 233] on span "Assumir" at bounding box center [510, 232] width 25 height 6
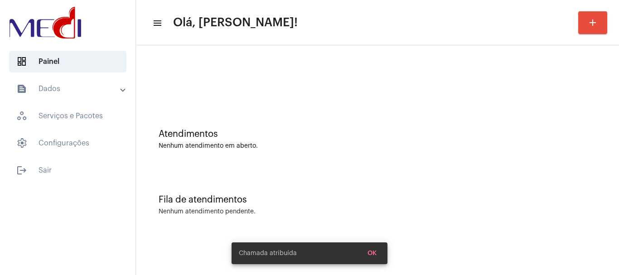
scroll to position [0, 0]
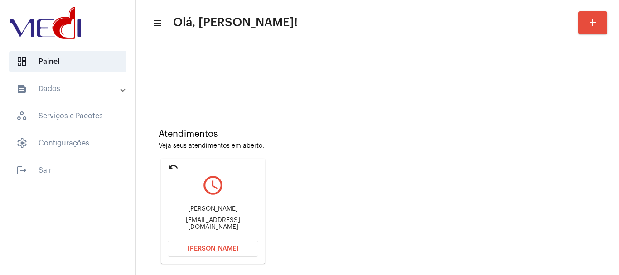
click at [220, 242] on button "[PERSON_NAME]" at bounding box center [213, 249] width 91 height 16
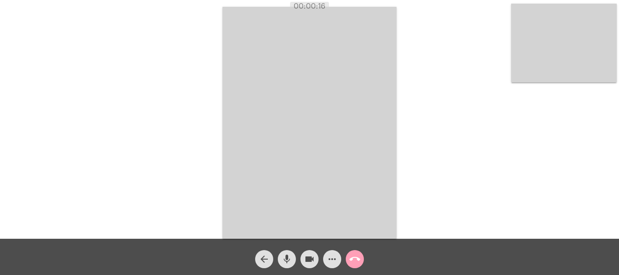
click at [355, 261] on mat-icon "call_end" at bounding box center [354, 259] width 11 height 11
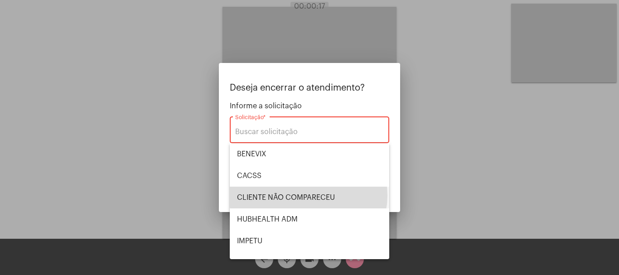
click at [308, 196] on span "CLIENTE NÃO COMPARECEU" at bounding box center [309, 198] width 145 height 22
type input "CLIENTE NÃO COMPARECEU"
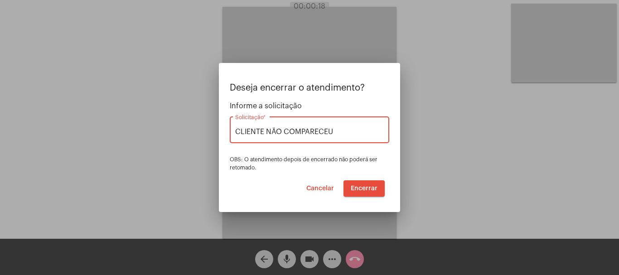
click at [366, 183] on button "Encerrar" at bounding box center [363, 188] width 41 height 16
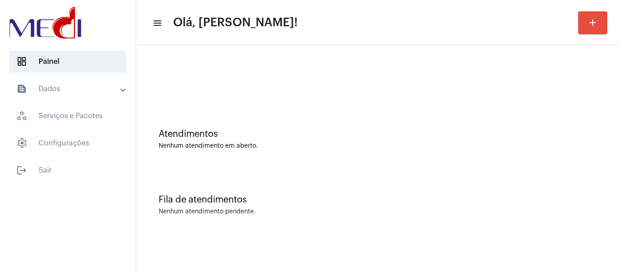
click at [232, 224] on div "Fila de atendimentos Nenhum atendimento pendente." at bounding box center [377, 201] width 474 height 66
click at [349, 120] on div "Atendimentos Nenhum atendimento em aberto." at bounding box center [377, 135] width 474 height 66
click at [83, 147] on span "settings Configurações" at bounding box center [67, 143] width 117 height 22
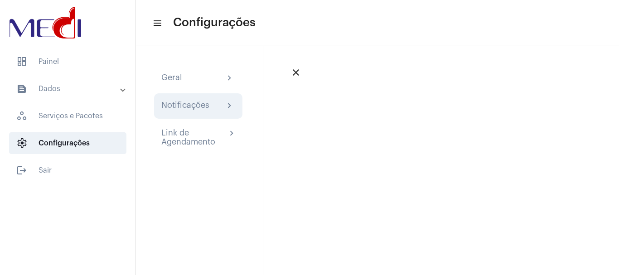
click at [201, 104] on div "Notificações" at bounding box center [185, 106] width 48 height 11
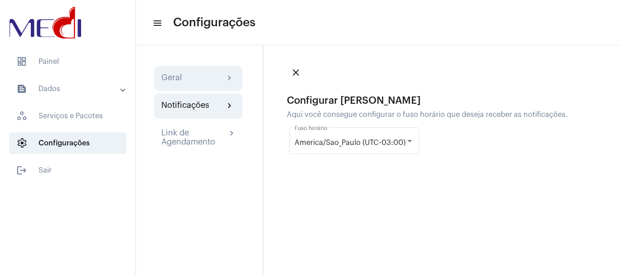
click at [188, 75] on div "Geral chevron_right" at bounding box center [198, 78] width 74 height 11
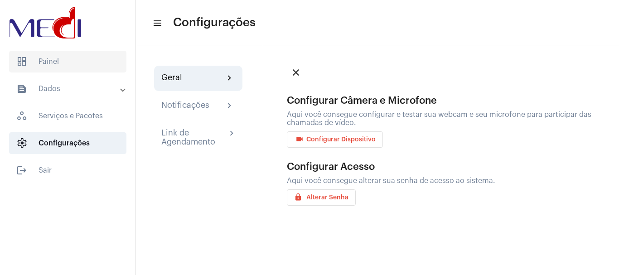
click at [63, 62] on span "dashboard Painel" at bounding box center [67, 62] width 117 height 22
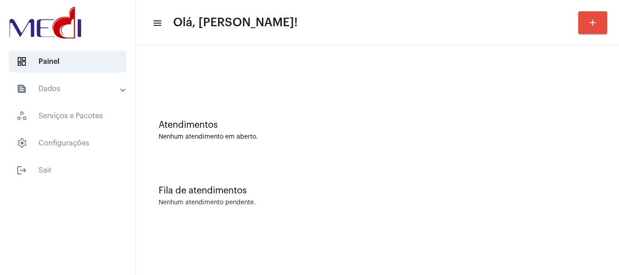
click at [57, 85] on mat-panel-title "text_snippet_outlined Dados" at bounding box center [68, 88] width 105 height 11
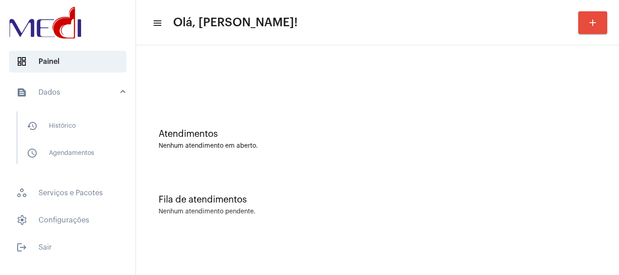
click at [406, 91] on div at bounding box center [377, 76] width 474 height 52
click at [85, 68] on span "dashboard Painel" at bounding box center [67, 62] width 117 height 22
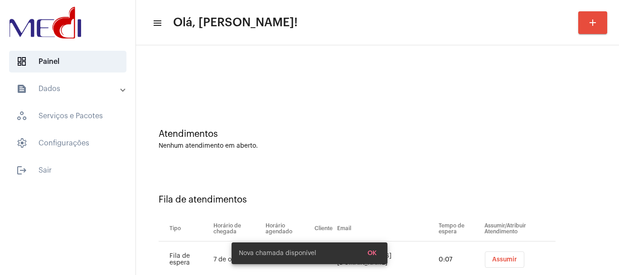
scroll to position [28, 0]
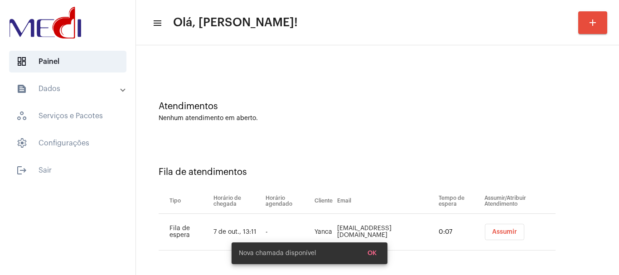
click at [492, 232] on span "Assumir" at bounding box center [504, 232] width 25 height 6
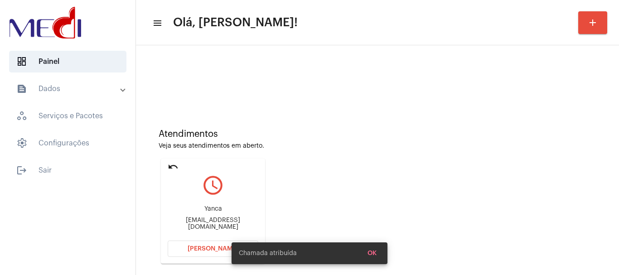
scroll to position [79, 0]
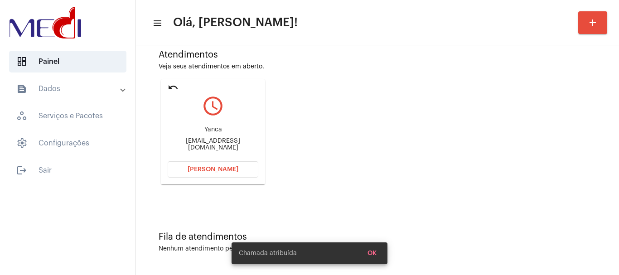
click at [204, 171] on span "Abrir Chamada" at bounding box center [213, 169] width 51 height 6
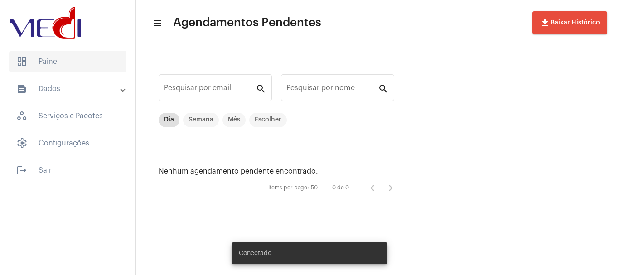
click at [40, 58] on span "dashboard Painel" at bounding box center [67, 62] width 117 height 22
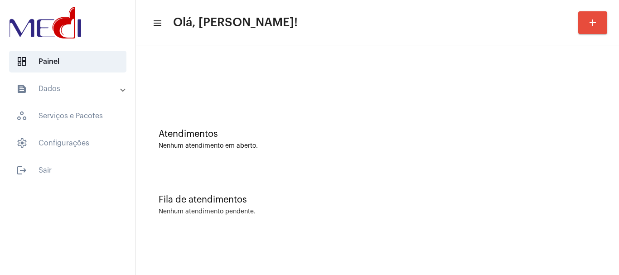
click at [316, 162] on div "Atendimentos Nenhum atendimento em aberto." at bounding box center [377, 135] width 474 height 66
click at [394, 185] on div "Fila de atendimentos Nenhum atendimento pendente." at bounding box center [377, 201] width 474 height 66
click at [410, 182] on div "Fila de atendimentos Nenhum atendimento pendente." at bounding box center [377, 201] width 474 height 66
click at [278, 180] on div "Fila de atendimentos Nenhum atendimento pendente." at bounding box center [377, 201] width 474 height 66
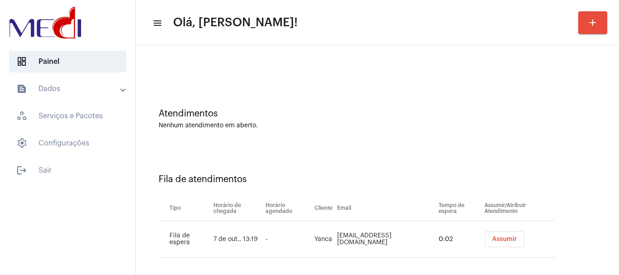
scroll to position [28, 0]
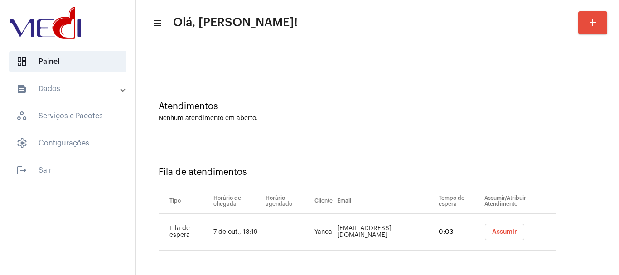
click at [507, 223] on td "Assumir" at bounding box center [518, 232] width 73 height 37
click at [503, 228] on button "Assumir" at bounding box center [504, 232] width 39 height 16
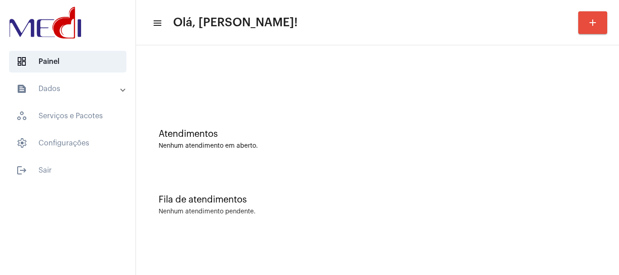
scroll to position [0, 0]
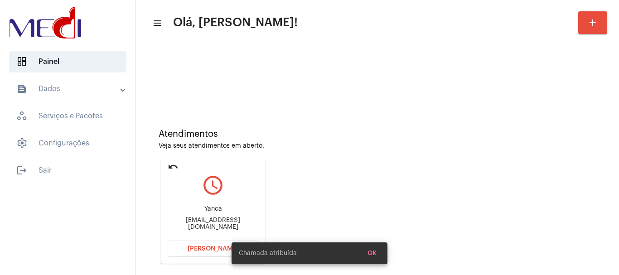
click at [208, 247] on span "Abrir Chamada" at bounding box center [213, 249] width 51 height 6
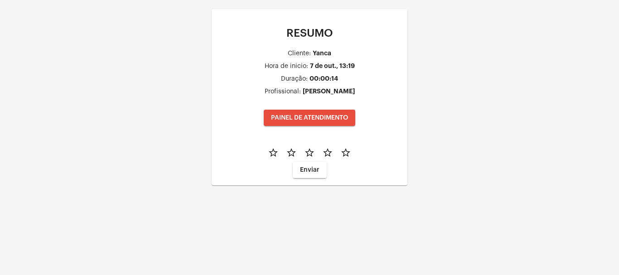
click at [157, 81] on div "RESUMO Cliente: Yanca Hora de inicio: 7 de out., 13:19 Duração: 00:00:14 Profis…" at bounding box center [309, 106] width 619 height 213
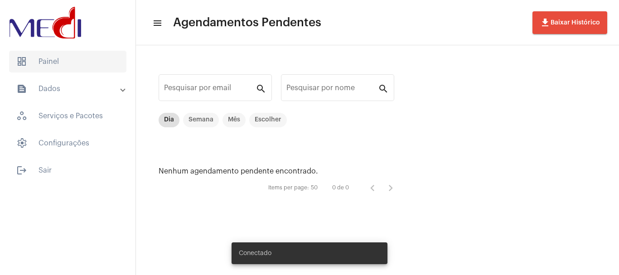
click at [66, 63] on span "dashboard Painel" at bounding box center [67, 62] width 117 height 22
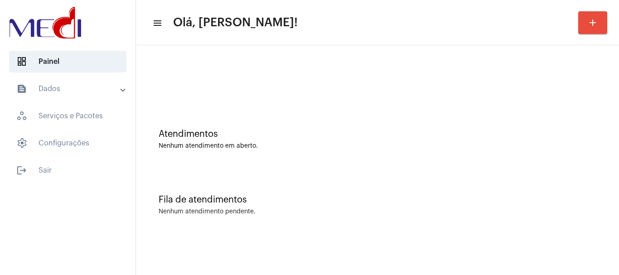
click at [355, 110] on div "Atendimentos Nenhum atendimento em aberto." at bounding box center [377, 135] width 474 height 66
